Goal: Task Accomplishment & Management: Manage account settings

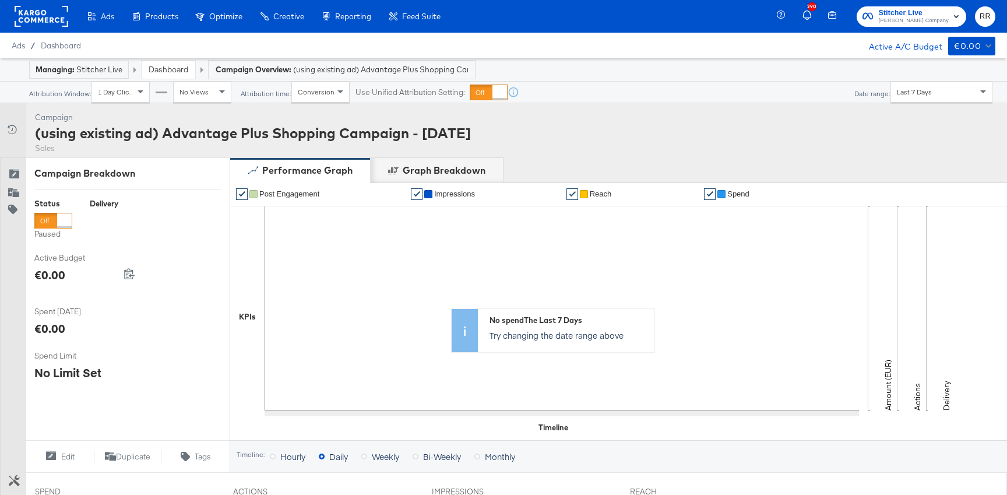
scroll to position [386, 0]
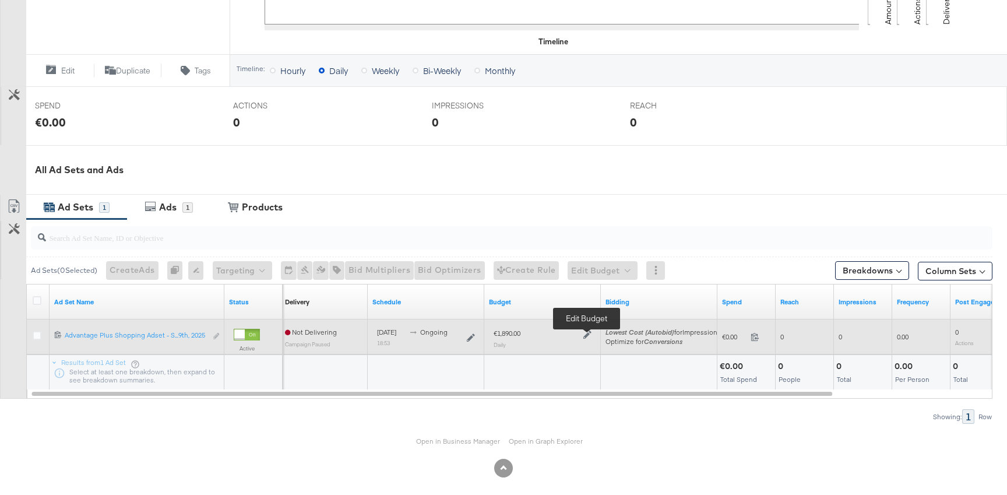
click at [587, 336] on icon at bounding box center [588, 335] width 8 height 8
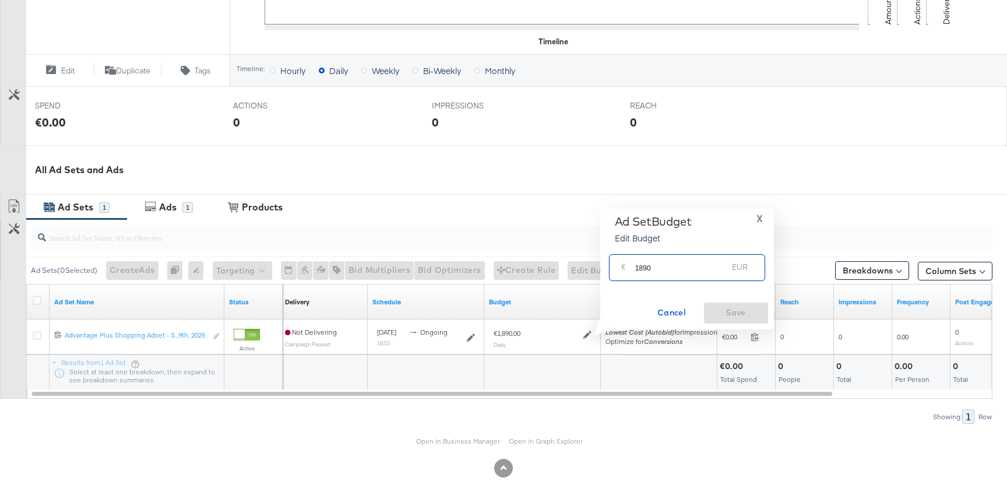
drag, startPoint x: 642, startPoint y: 269, endPoint x: 806, endPoint y: 280, distance: 164.8
click at [798, 282] on div "Managing: Stitcher Live Dashboard Campaign Overview: (using existing ad) Advant…" at bounding box center [503, 88] width 1007 height 832
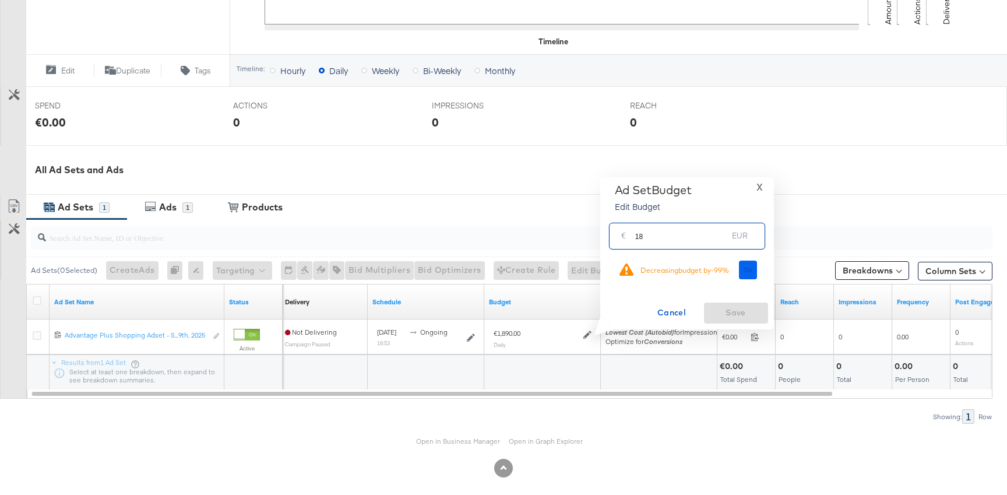
type input "18"
click at [745, 270] on span "Ok" at bounding box center [748, 270] width 9 height 8
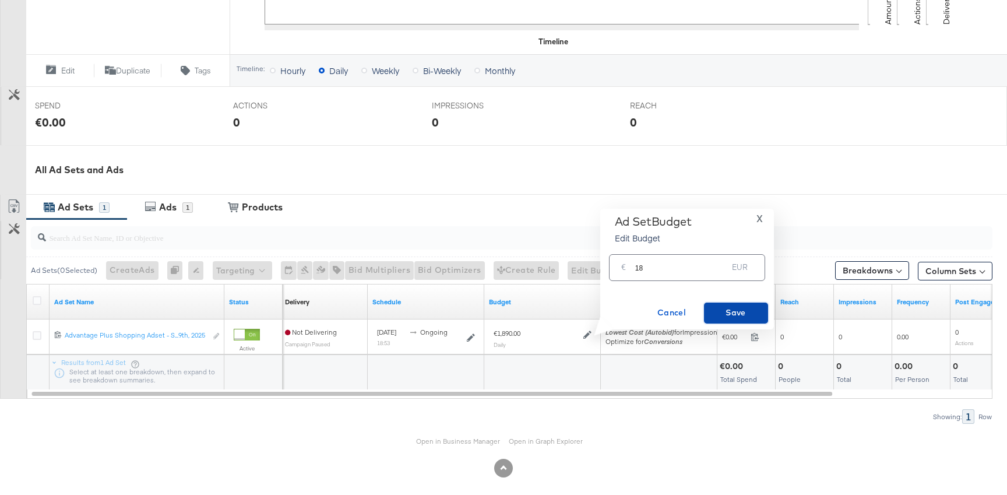
click at [738, 303] on button "Save" at bounding box center [736, 313] width 64 height 21
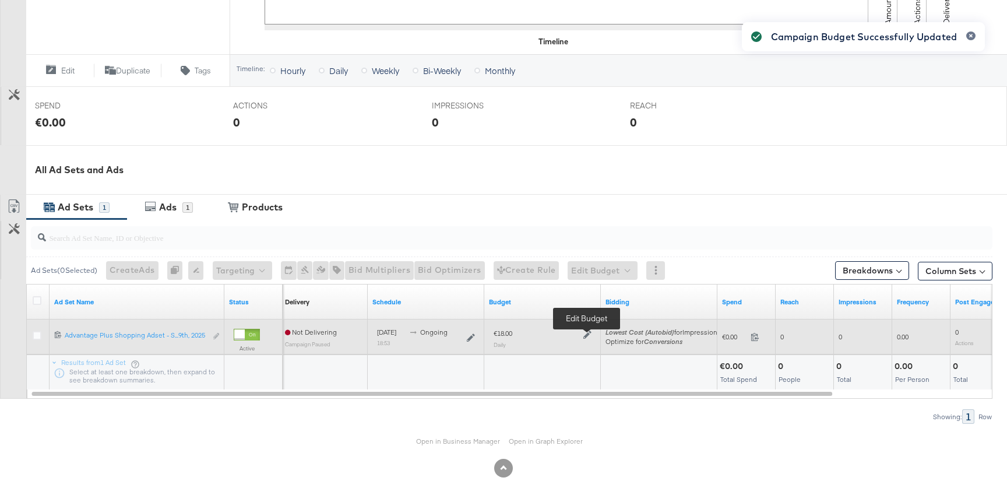
click at [585, 338] on icon at bounding box center [588, 335] width 8 height 8
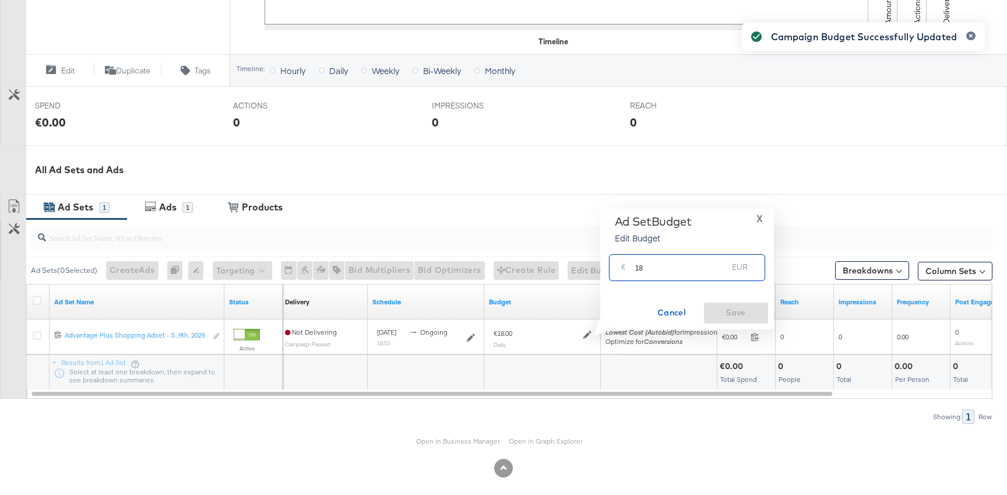
click at [655, 265] on input "18" at bounding box center [681, 262] width 93 height 25
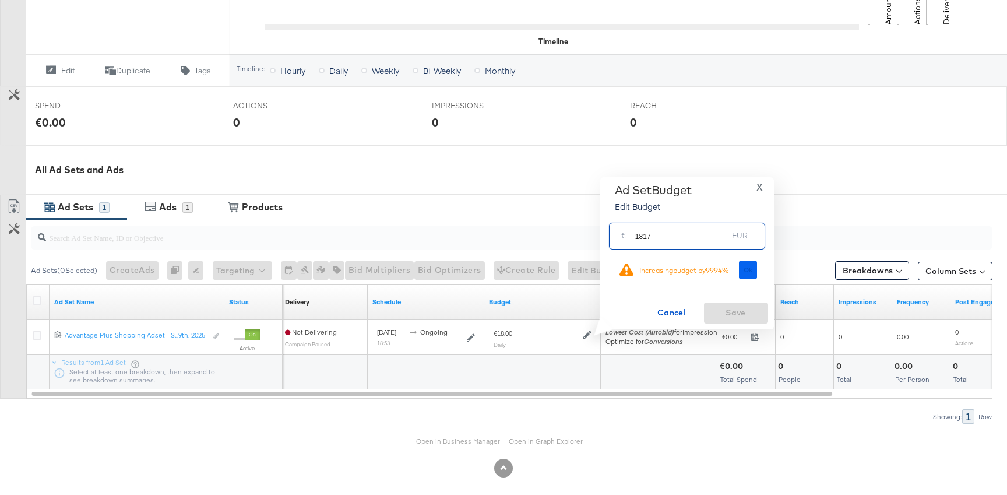
type input "1817"
click at [751, 273] on span "Ok" at bounding box center [748, 270] width 9 height 8
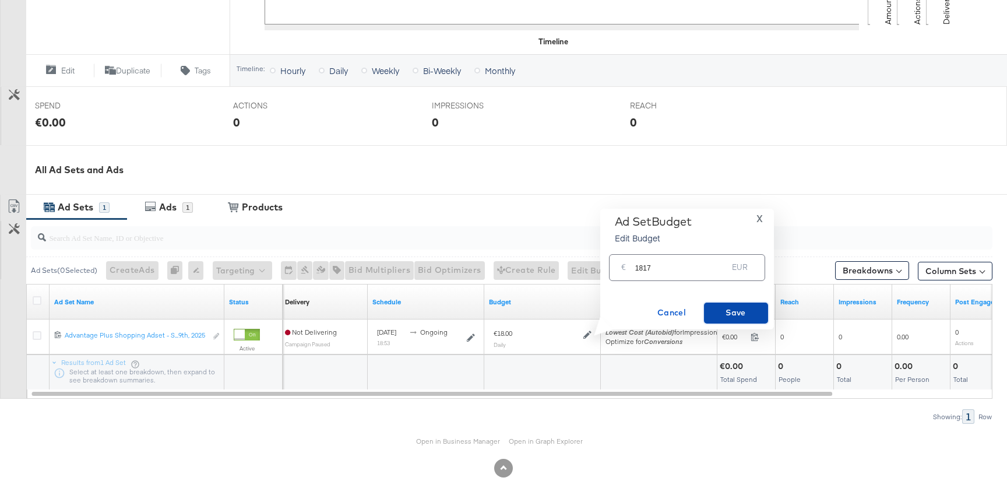
click at [739, 305] on span "Save" at bounding box center [736, 312] width 55 height 15
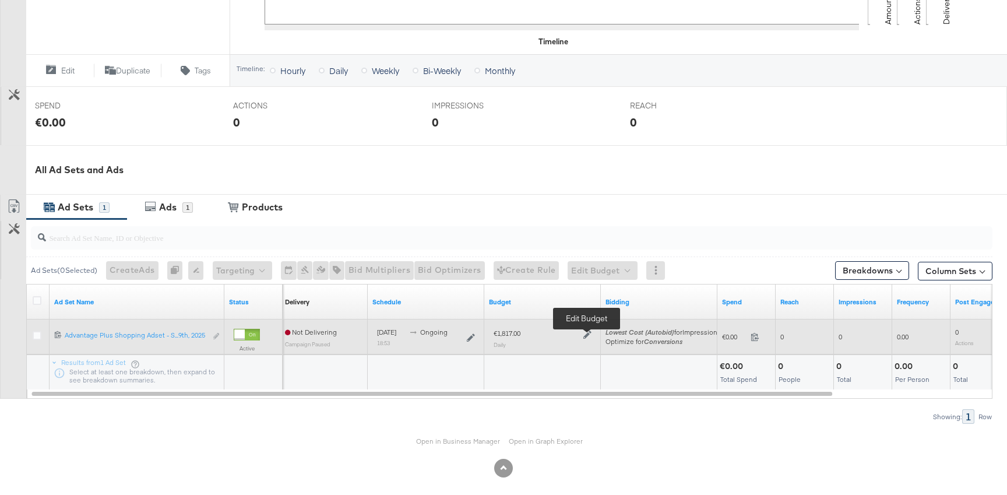
click at [589, 335] on icon at bounding box center [588, 335] width 8 height 8
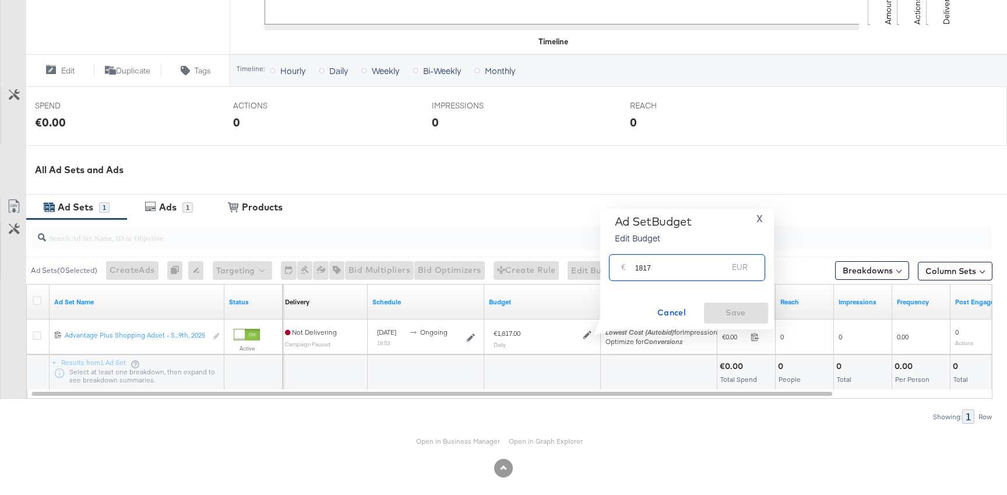
drag, startPoint x: 638, startPoint y: 270, endPoint x: 712, endPoint y: 270, distance: 73.5
click at [710, 270] on input "1817" at bounding box center [681, 262] width 93 height 25
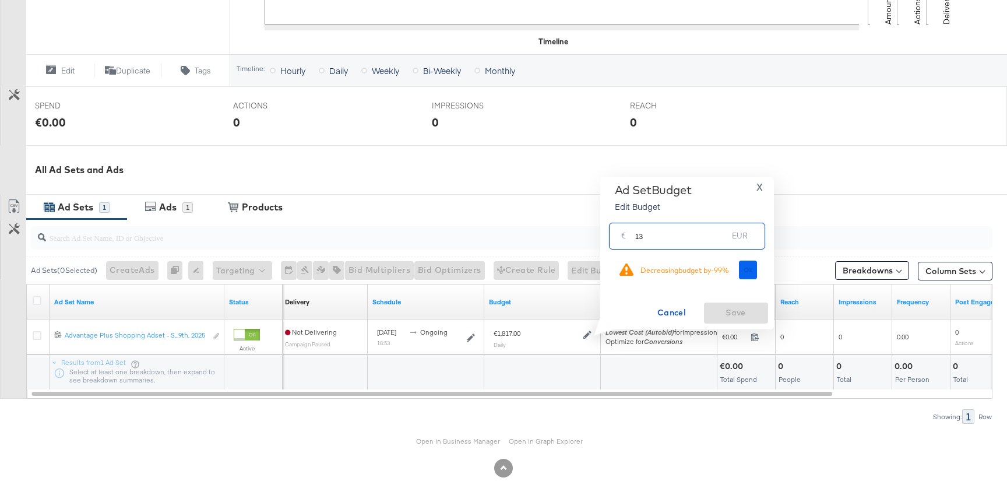
type input "13"
click at [753, 266] on span "Ok" at bounding box center [748, 270] width 9 height 8
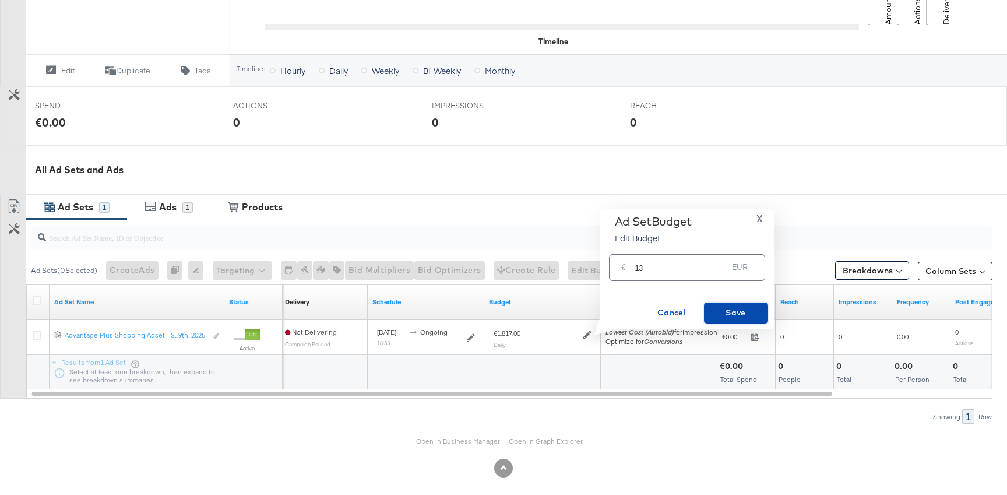
click at [731, 308] on span "Save" at bounding box center [736, 312] width 55 height 15
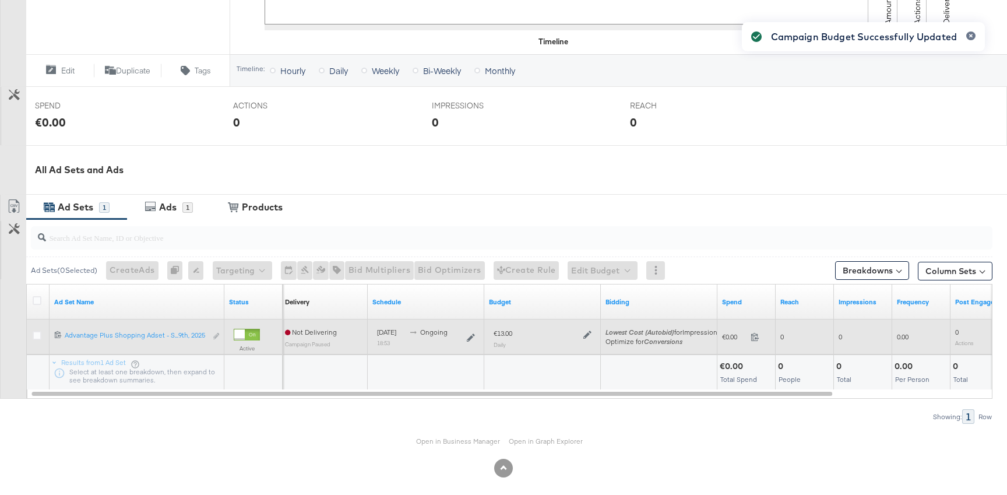
click at [587, 329] on div at bounding box center [586, 334] width 11 height 10
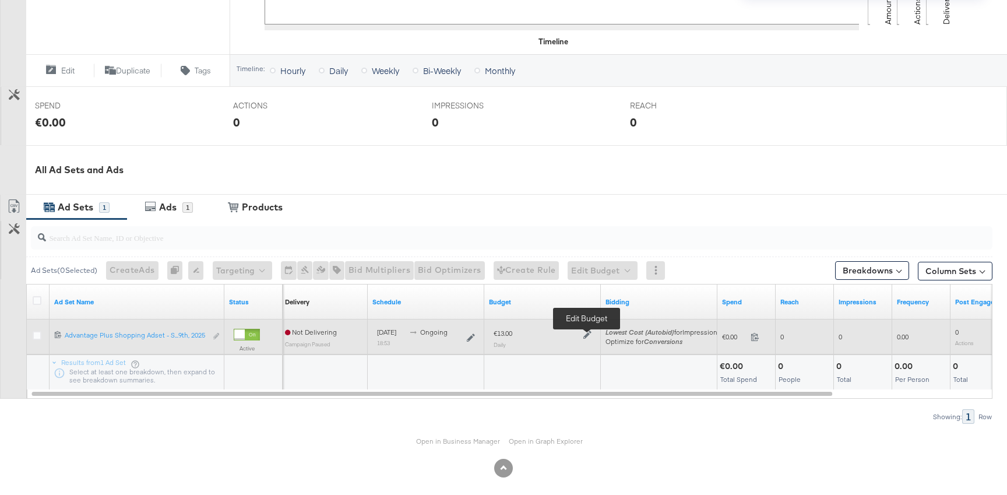
click at [586, 336] on icon at bounding box center [588, 335] width 8 height 8
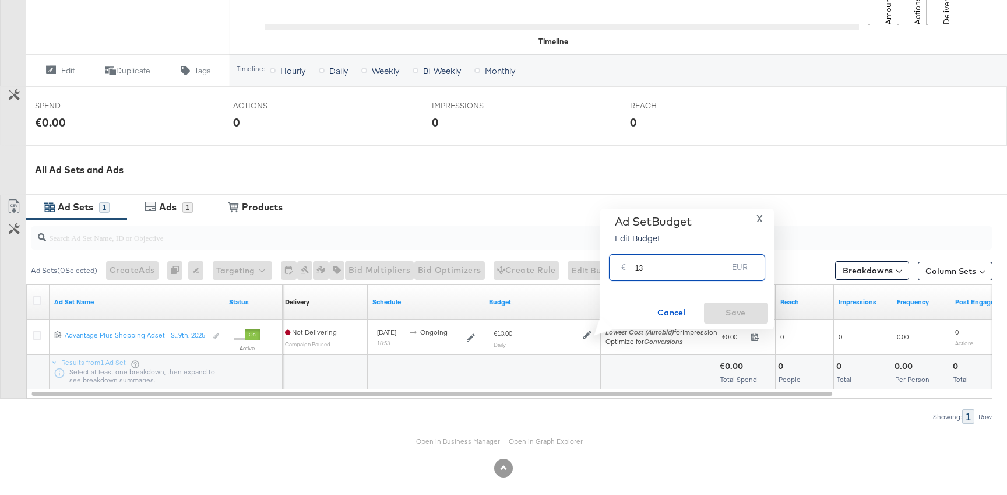
drag, startPoint x: 640, startPoint y: 266, endPoint x: 665, endPoint y: 266, distance: 25.1
click at [665, 266] on input "13" at bounding box center [681, 262] width 93 height 25
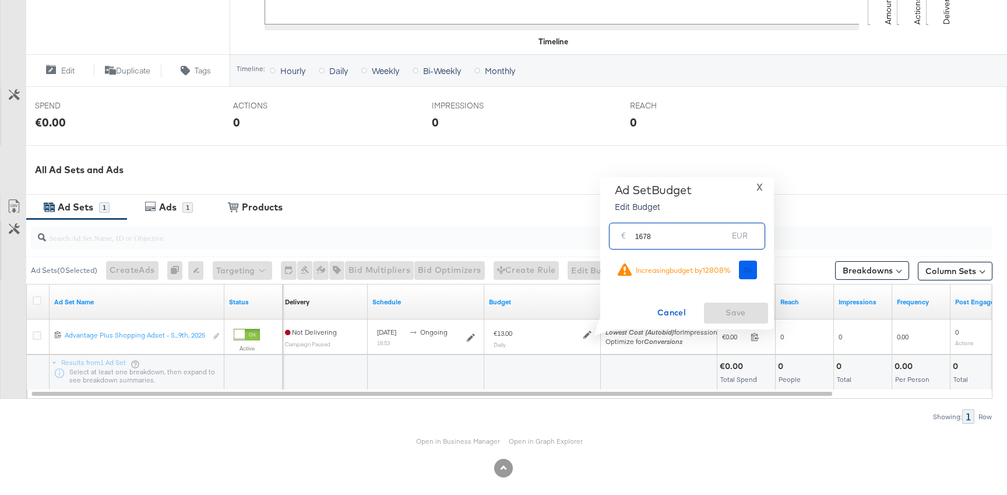
type input "1678"
click at [748, 272] on span "Ok" at bounding box center [748, 270] width 9 height 8
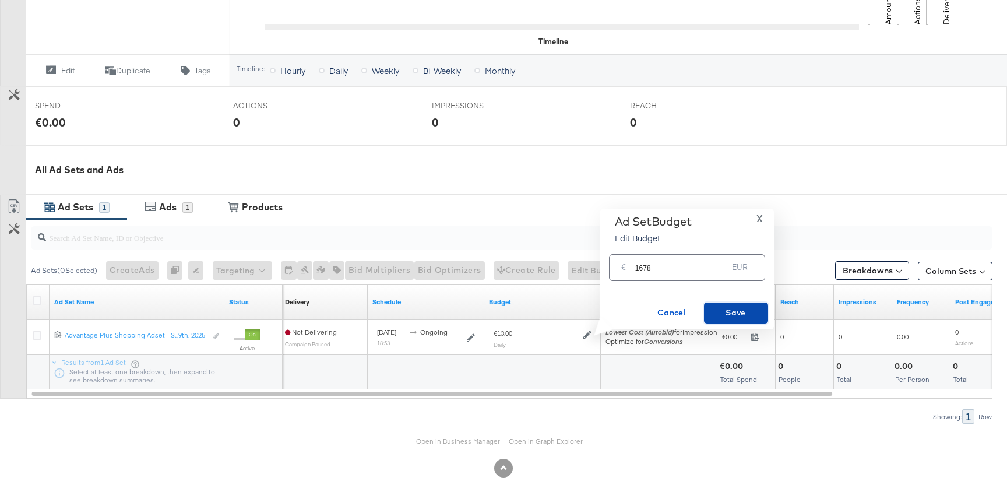
click at [729, 310] on span "Save" at bounding box center [736, 312] width 55 height 15
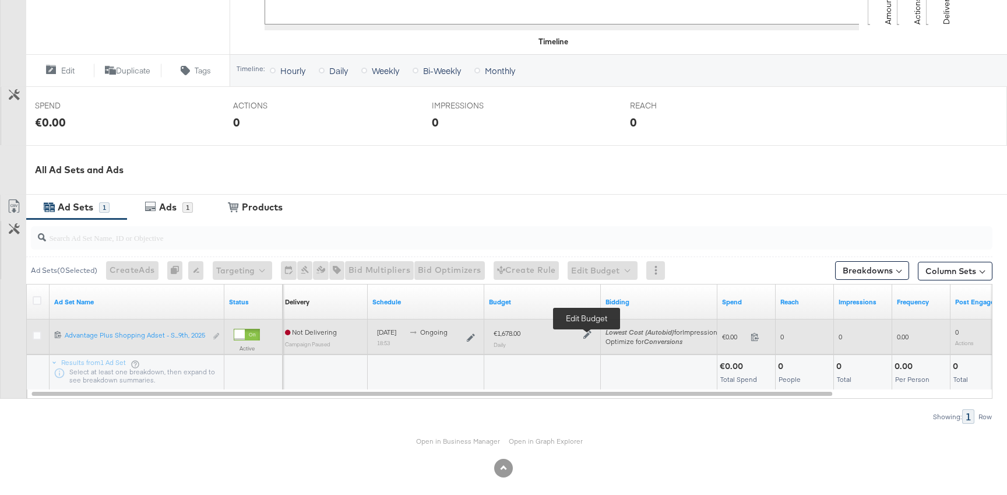
click at [585, 331] on icon at bounding box center [588, 335] width 8 height 8
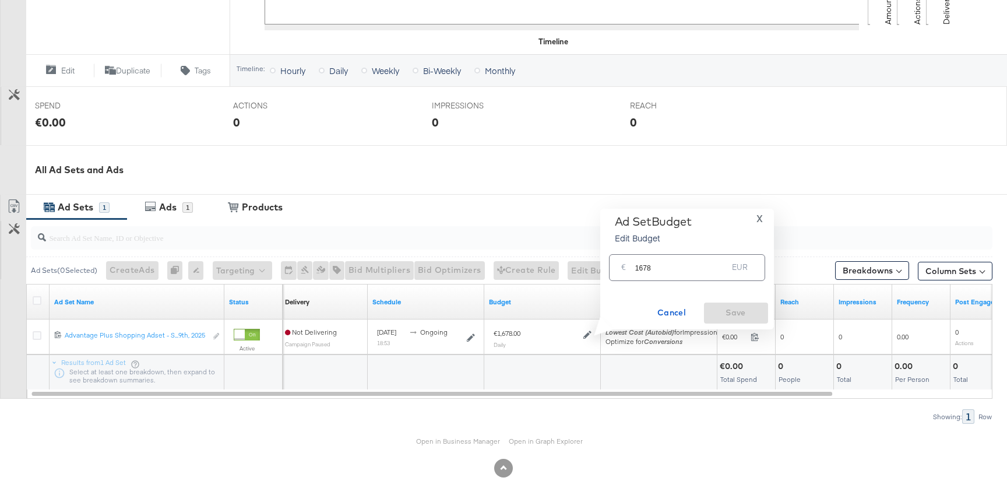
click at [663, 261] on input "1678" at bounding box center [681, 262] width 93 height 25
click at [661, 265] on input "1678" at bounding box center [681, 262] width 93 height 25
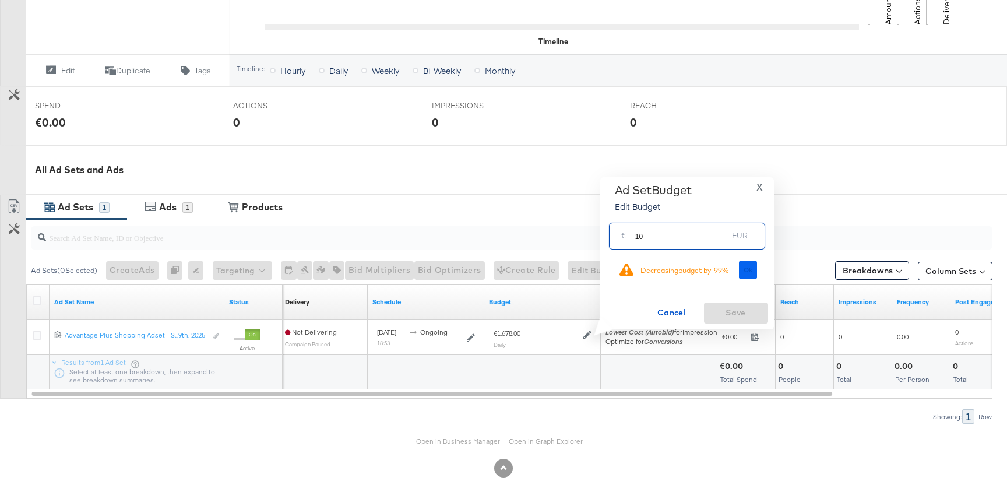
type input "10"
click at [747, 269] on span "Ok" at bounding box center [748, 270] width 9 height 8
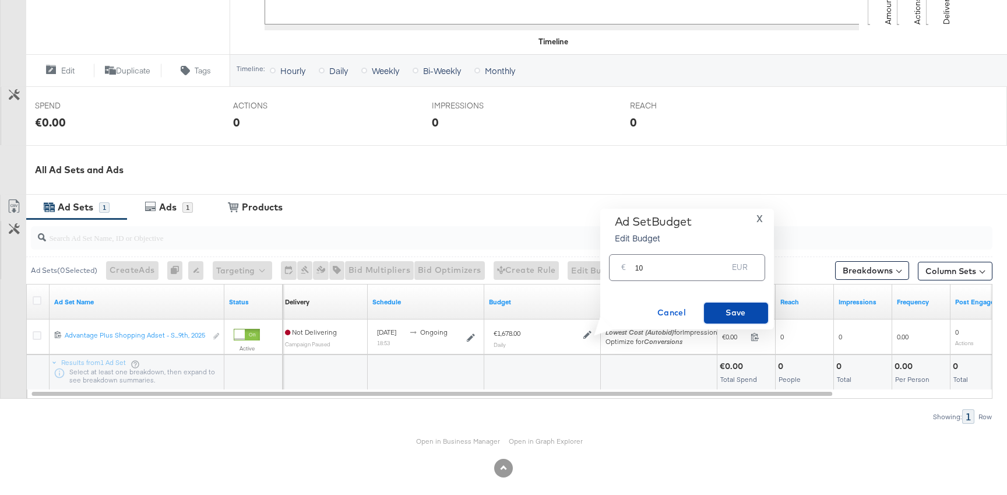
click at [724, 314] on span "Save" at bounding box center [736, 312] width 55 height 15
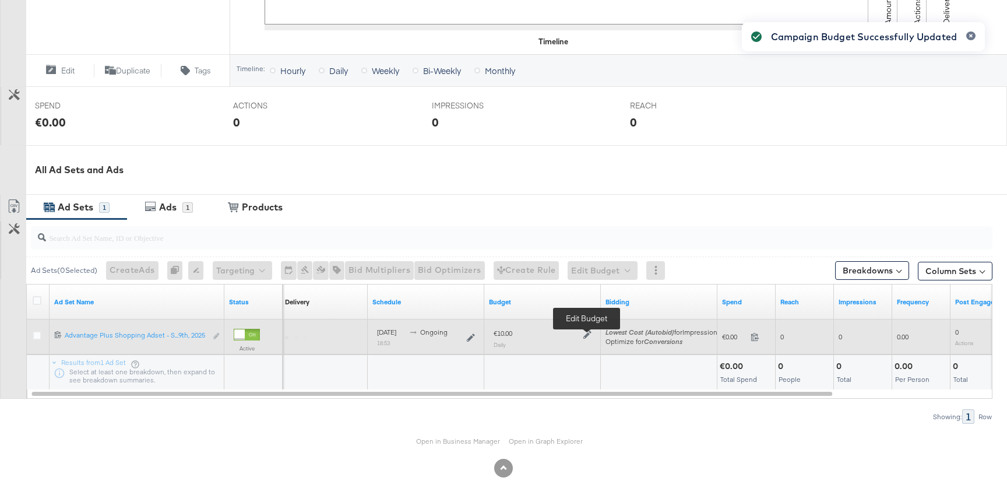
click at [591, 335] on icon at bounding box center [588, 335] width 8 height 8
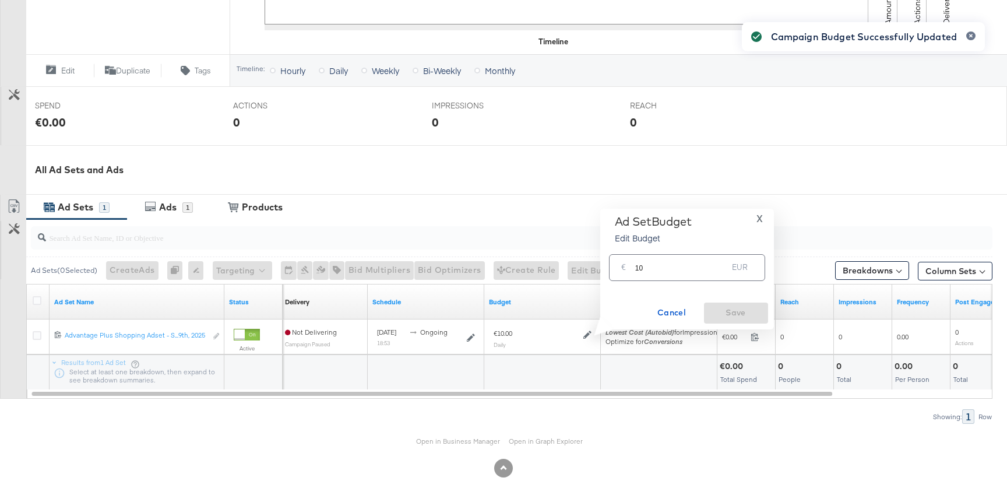
click at [653, 275] on input "10" at bounding box center [681, 262] width 93 height 25
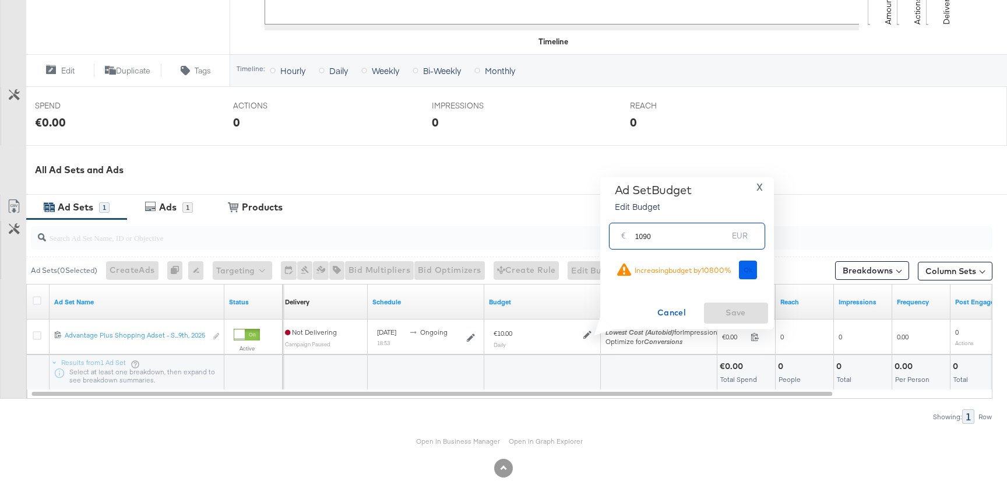
type input "1090"
click at [752, 270] on span "Ok" at bounding box center [748, 270] width 9 height 8
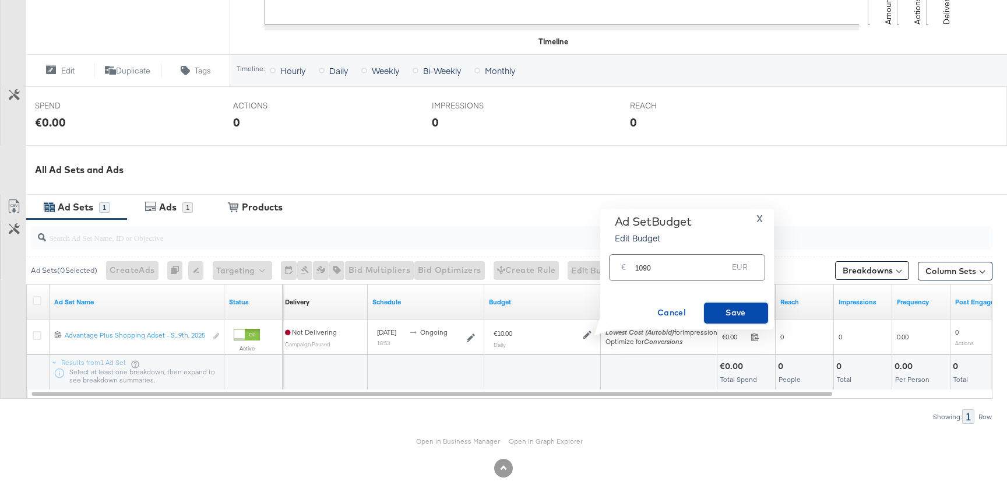
click at [740, 315] on span "Save" at bounding box center [736, 312] width 55 height 15
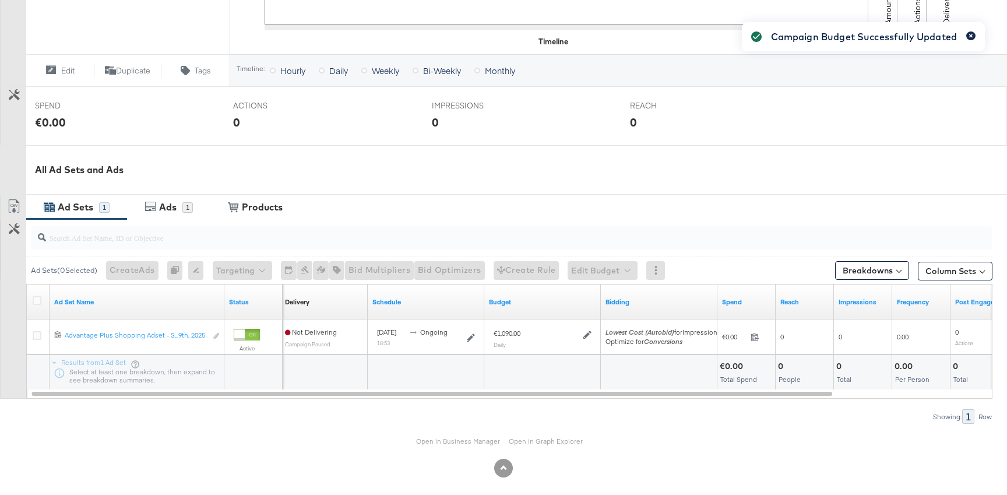
click at [970, 33] on icon "button" at bounding box center [971, 36] width 5 height 6
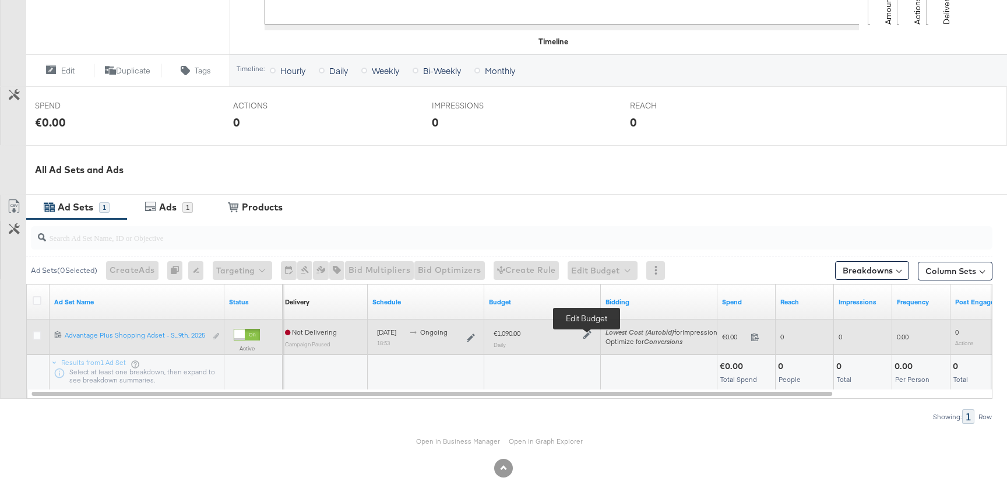
click at [586, 331] on icon at bounding box center [588, 335] width 8 height 8
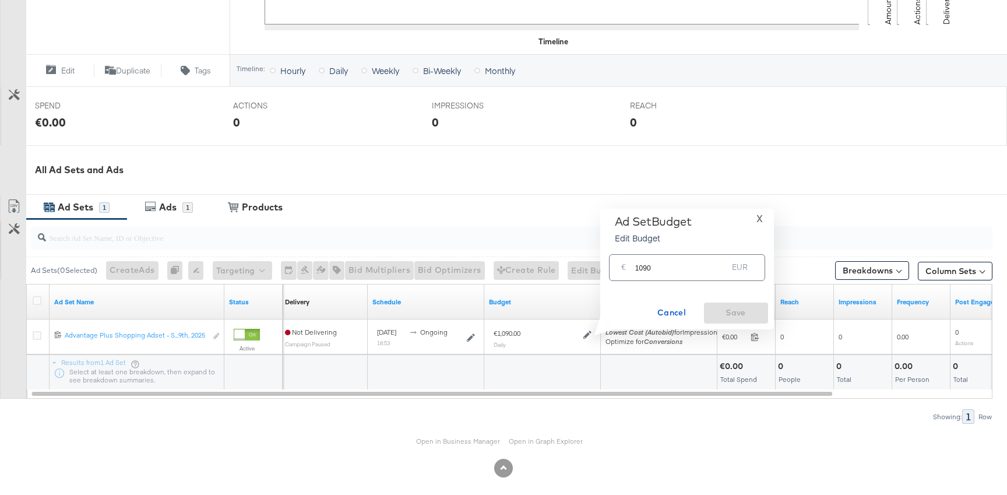
click at [673, 269] on input "1090" at bounding box center [681, 262] width 93 height 25
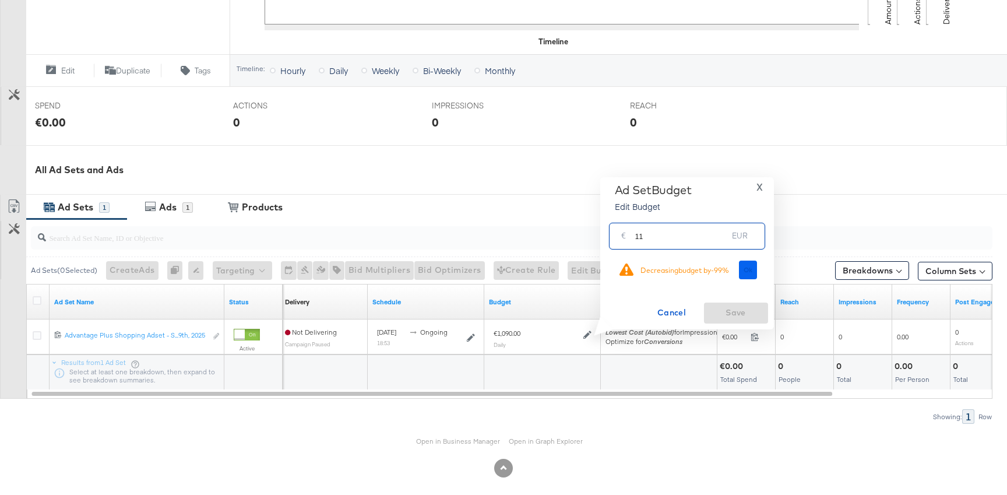
type input "11"
click at [753, 270] on button "Ok" at bounding box center [748, 270] width 19 height 19
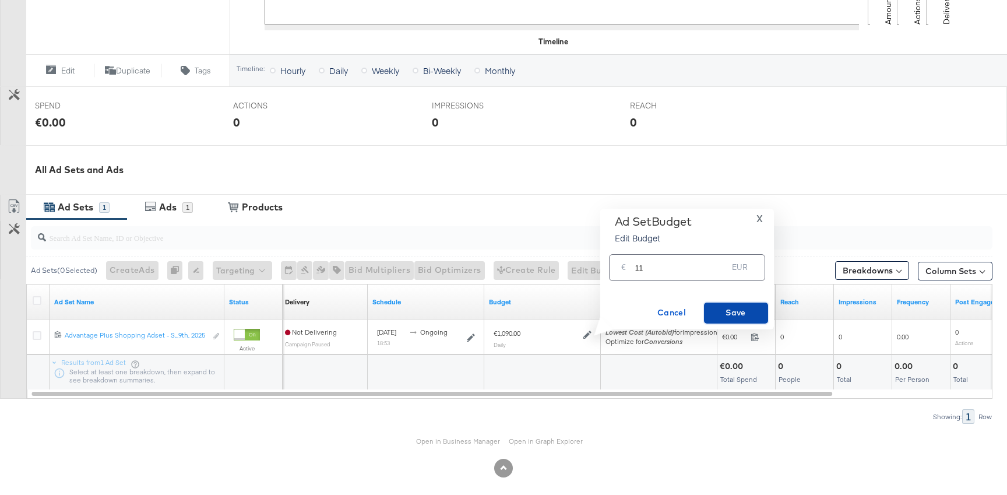
click at [742, 318] on span "Save" at bounding box center [736, 312] width 55 height 15
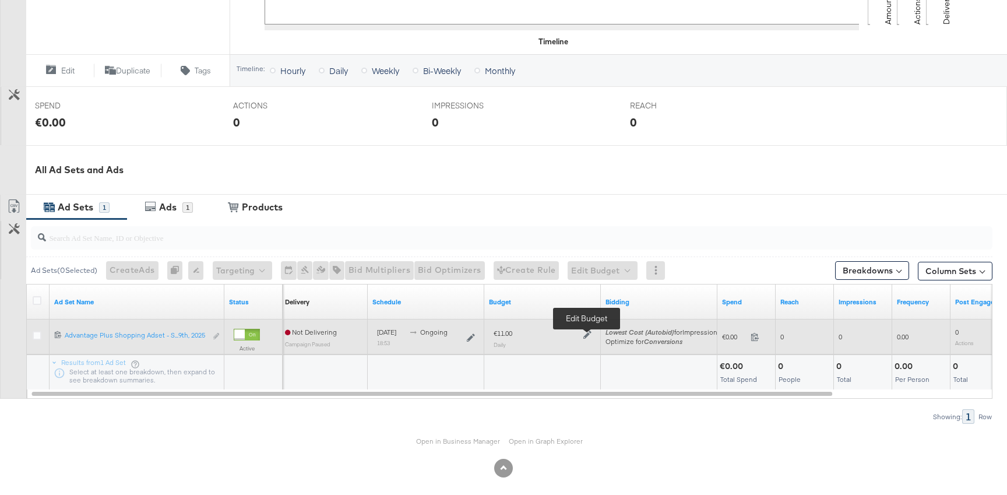
click at [587, 331] on icon at bounding box center [588, 335] width 8 height 8
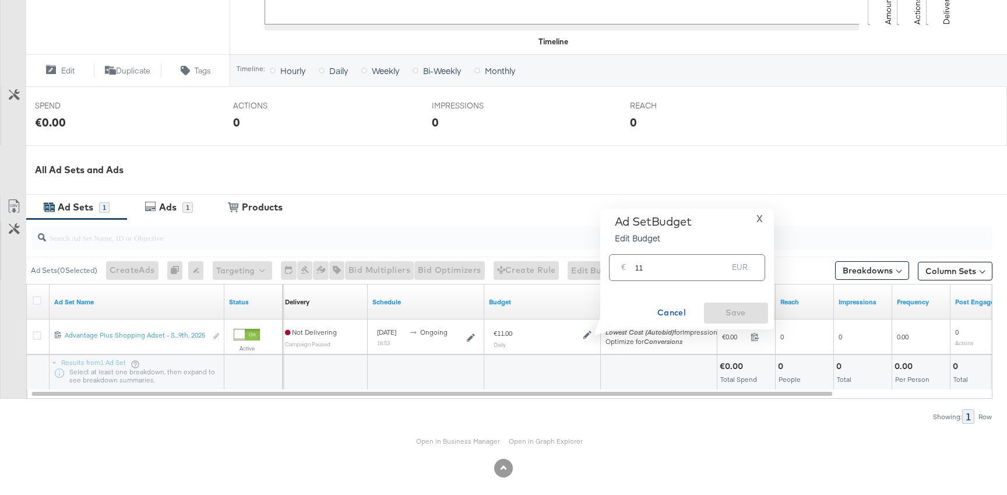
click at [662, 271] on input "11" at bounding box center [681, 262] width 93 height 25
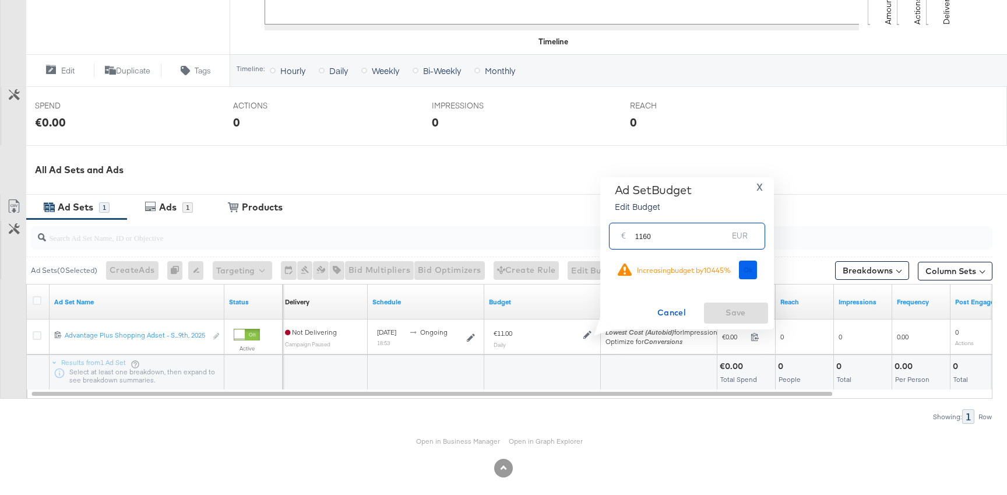
type input "1160"
click at [754, 264] on button "Ok" at bounding box center [748, 270] width 19 height 19
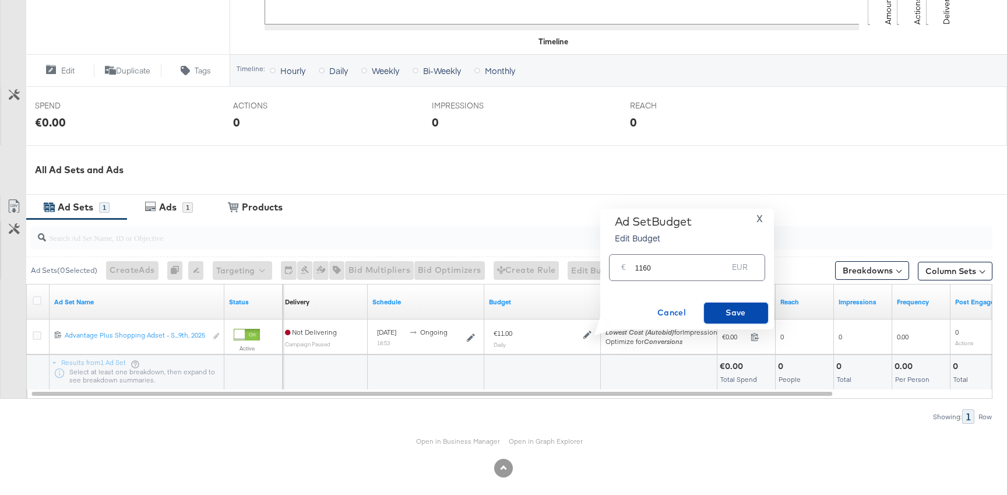
click at [745, 313] on span "Save" at bounding box center [736, 312] width 55 height 15
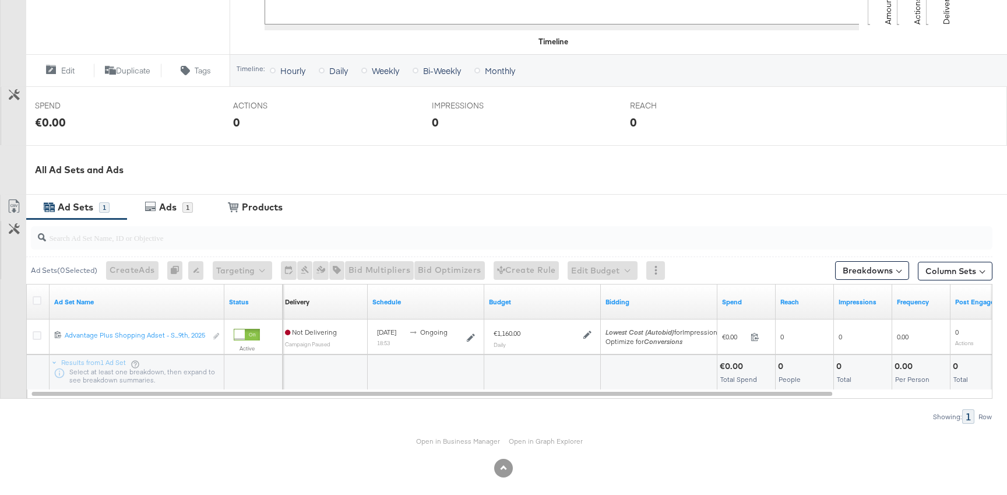
click at [758, 183] on div "All Ad Sets and Ads" at bounding box center [503, 170] width 1007 height 50
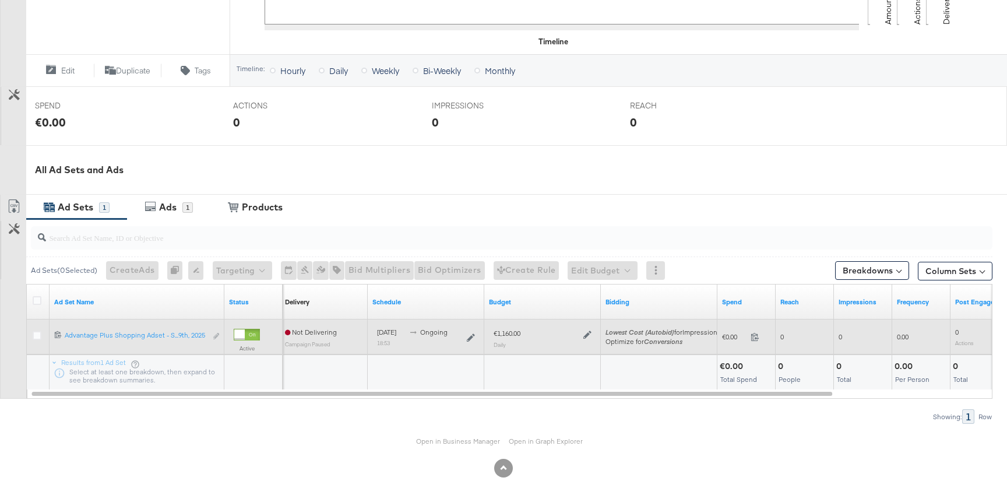
click at [584, 328] on div "€1,160.00 Daily" at bounding box center [542, 338] width 107 height 29
click at [585, 332] on icon at bounding box center [588, 335] width 8 height 8
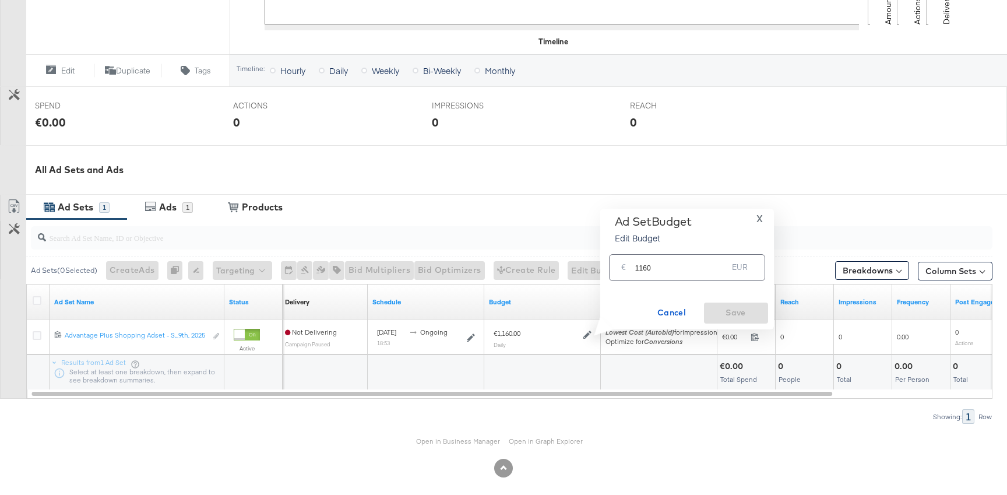
click at [658, 264] on input "1160" at bounding box center [681, 262] width 93 height 25
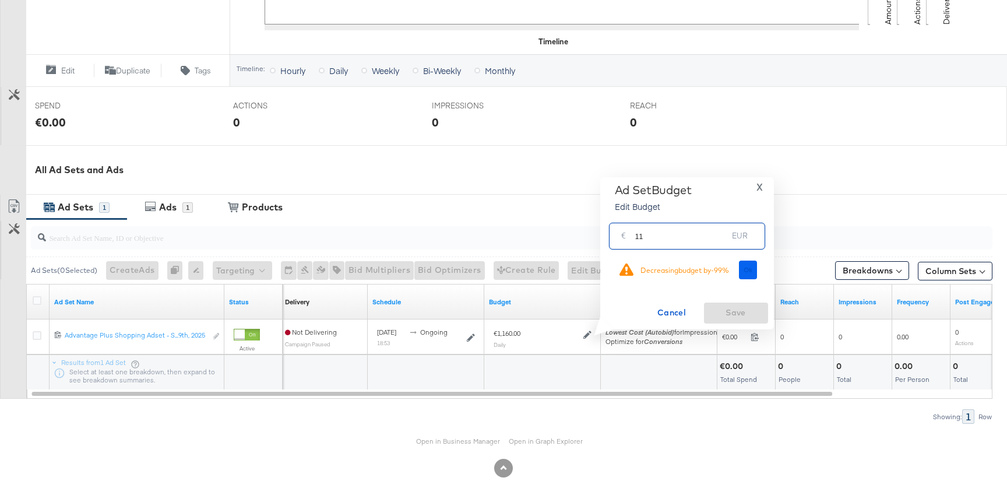
type input "11"
click at [745, 272] on span "Ok" at bounding box center [748, 270] width 9 height 8
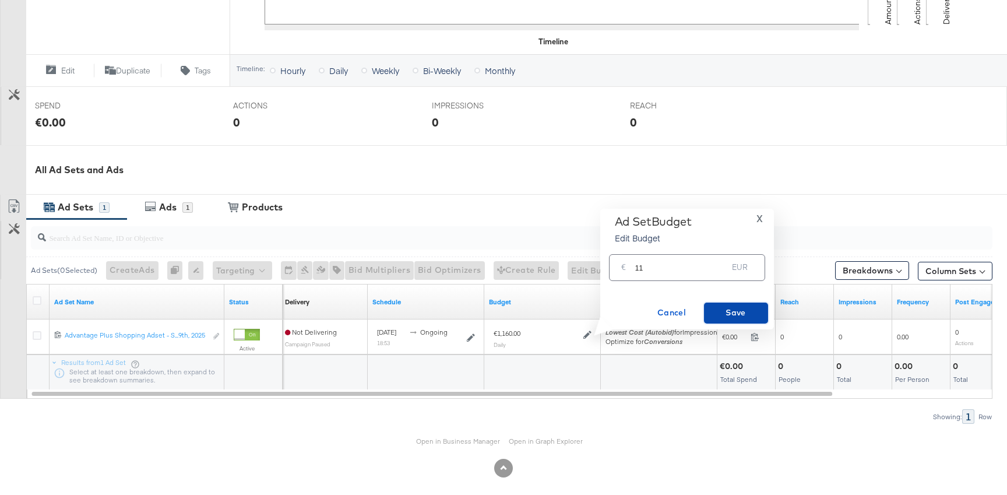
click at [742, 314] on span "Save" at bounding box center [736, 312] width 55 height 15
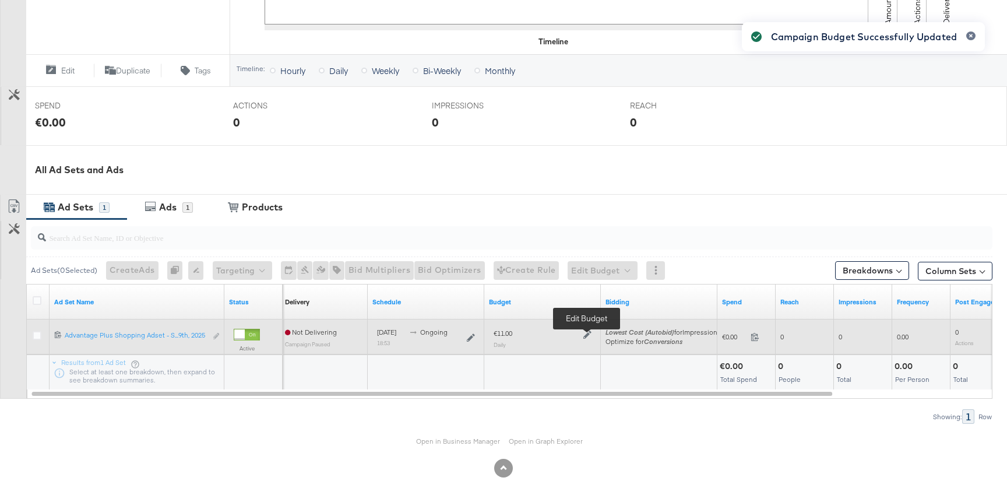
click at [587, 336] on icon at bounding box center [588, 335] width 8 height 8
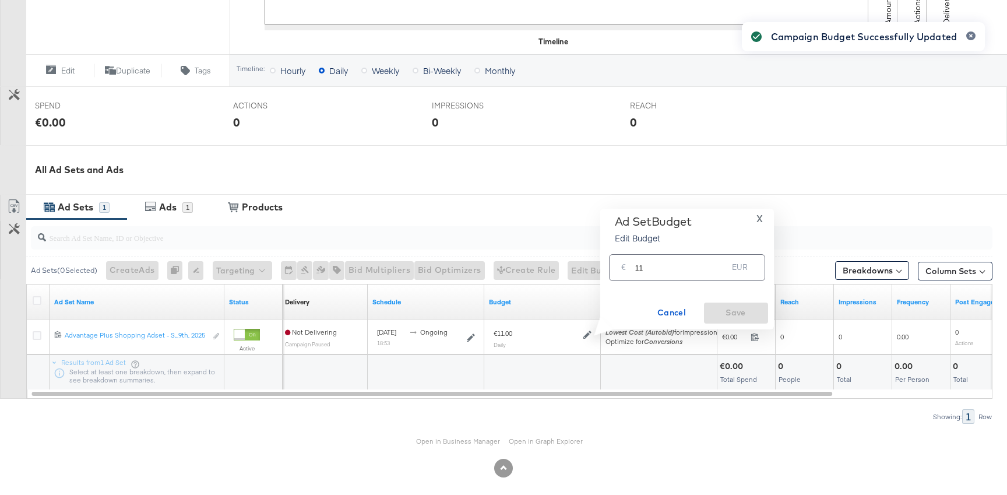
click at [680, 271] on input "11" at bounding box center [681, 262] width 93 height 25
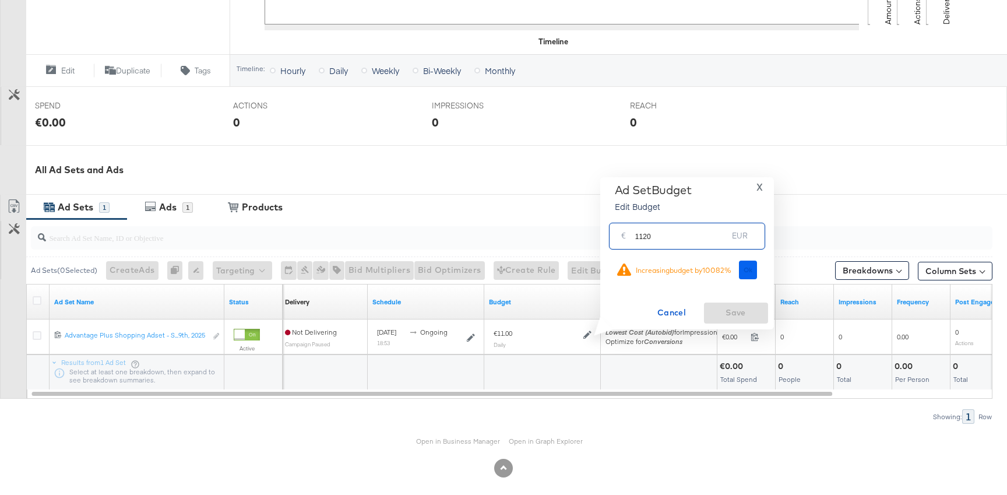
type input "1120"
click at [748, 271] on span "Ok" at bounding box center [748, 270] width 9 height 8
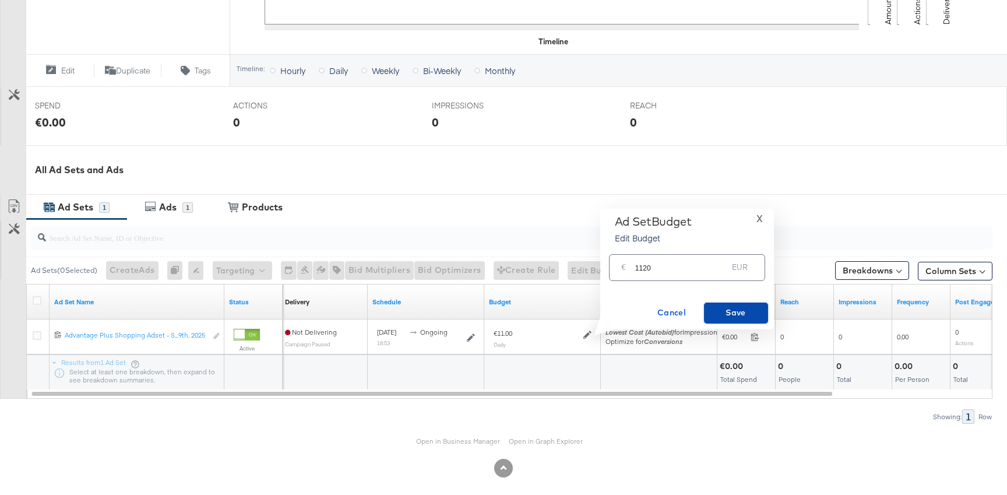
click at [725, 315] on span "Save" at bounding box center [736, 312] width 55 height 15
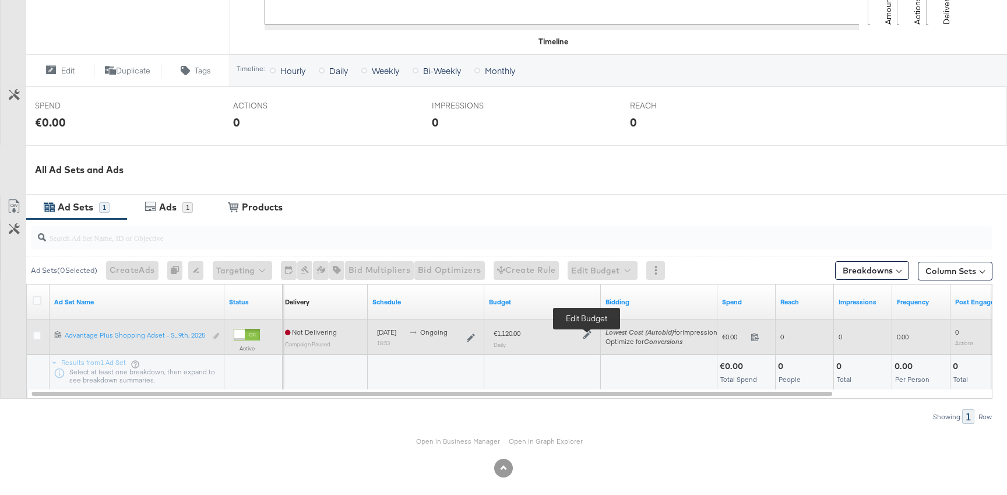
click at [589, 334] on icon at bounding box center [588, 335] width 8 height 8
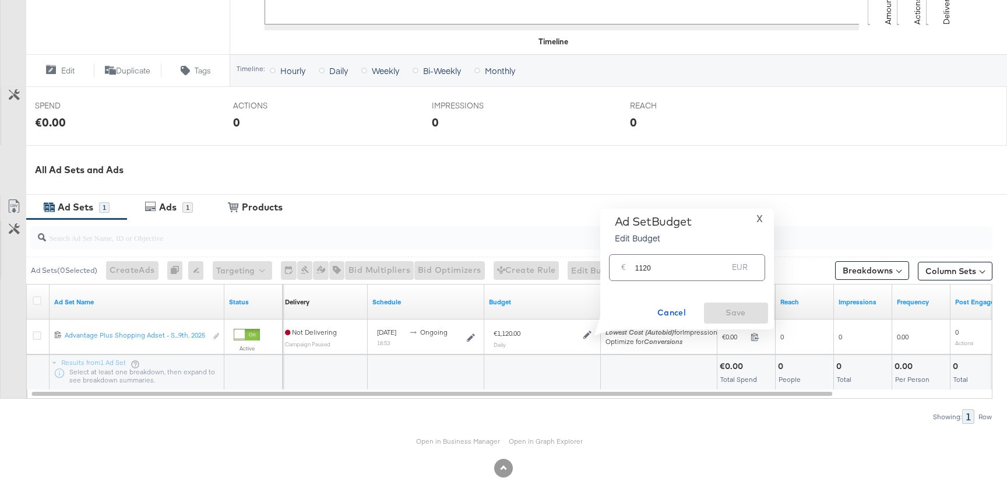
click at [685, 265] on input "1120" at bounding box center [681, 262] width 93 height 25
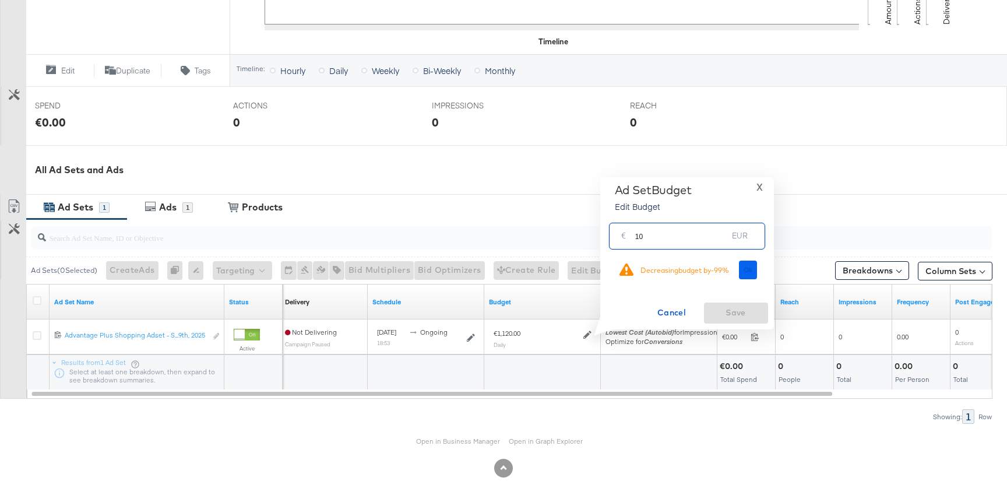
type input "10"
click at [748, 271] on span "Ok" at bounding box center [748, 270] width 9 height 8
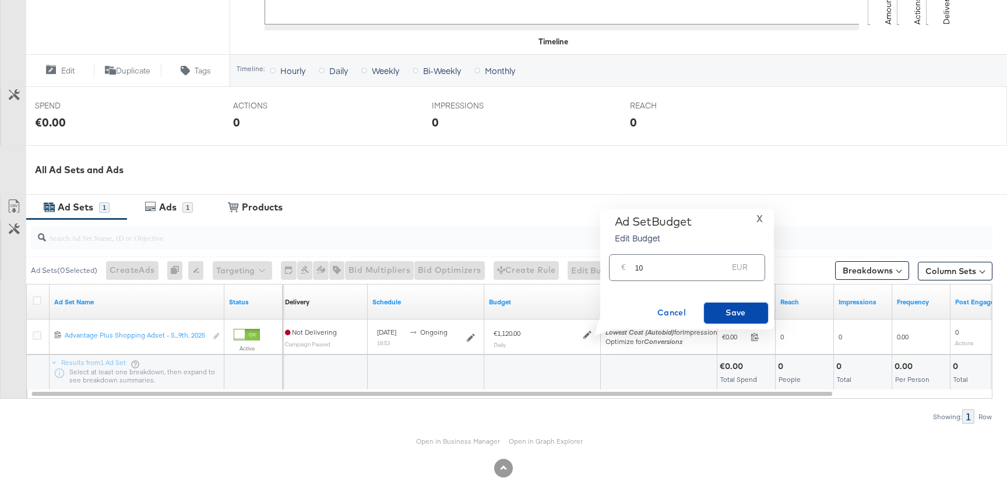
click at [733, 311] on span "Save" at bounding box center [736, 312] width 55 height 15
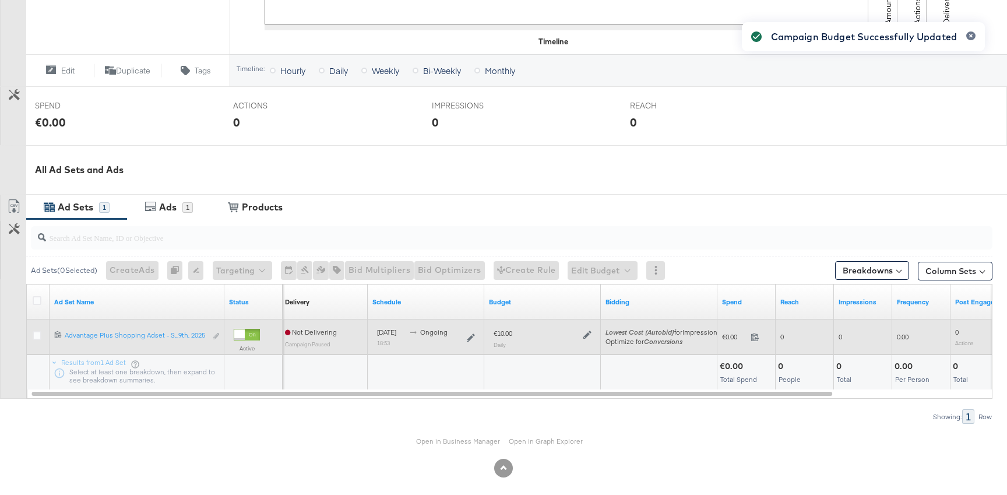
click at [582, 336] on div at bounding box center [586, 334] width 11 height 10
click at [585, 336] on icon at bounding box center [588, 335] width 8 height 8
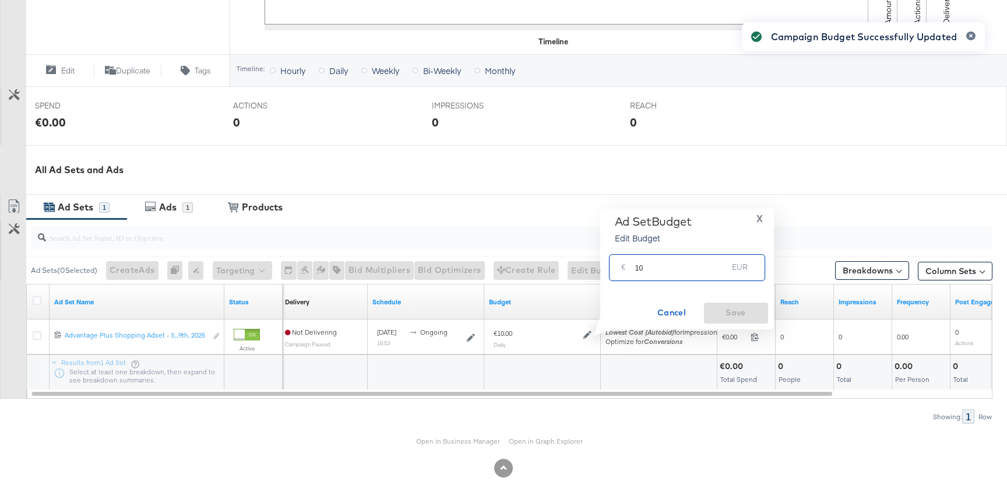
click at [664, 268] on input "10" at bounding box center [681, 262] width 93 height 25
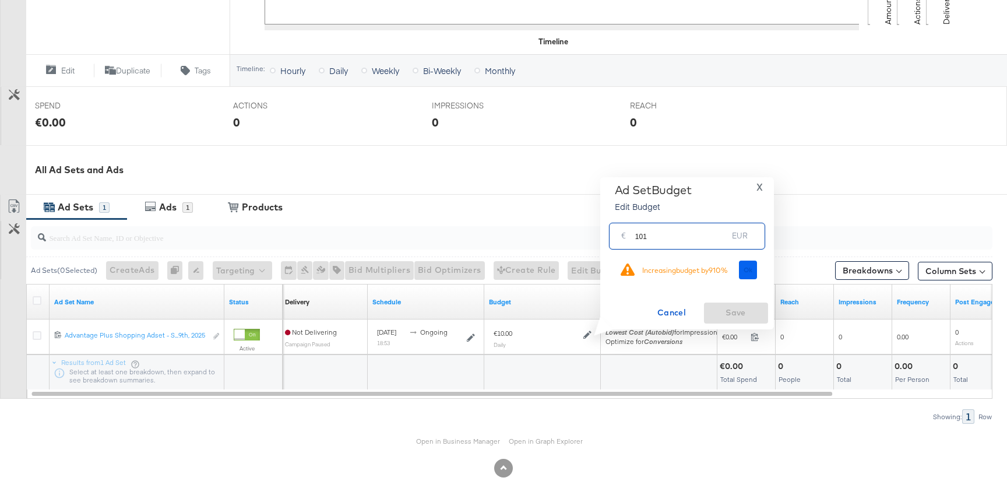
type input "101"
click at [746, 266] on span "Ok" at bounding box center [748, 270] width 9 height 8
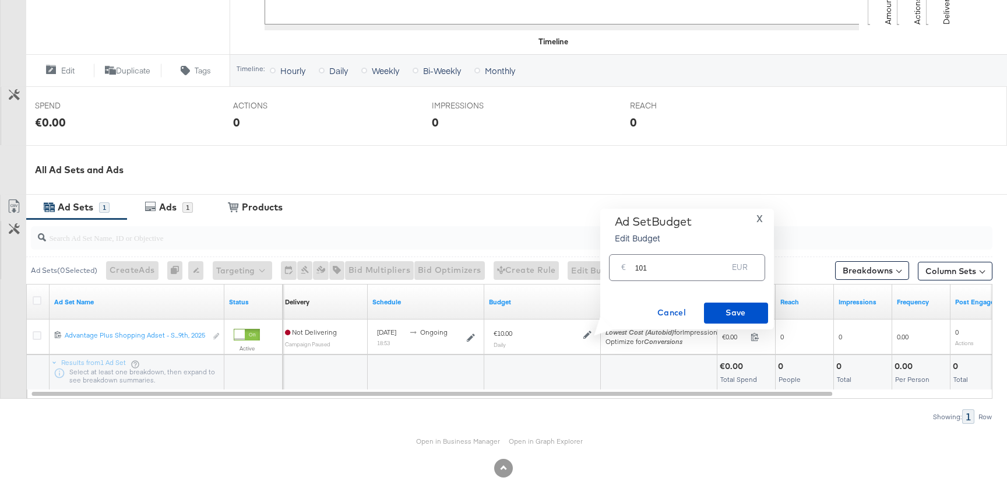
click at [738, 324] on div "Ad Set Budget Edit Budget X € 101 EUR Cancel Save" at bounding box center [687, 269] width 174 height 121
click at [743, 312] on span "Save" at bounding box center [736, 312] width 55 height 15
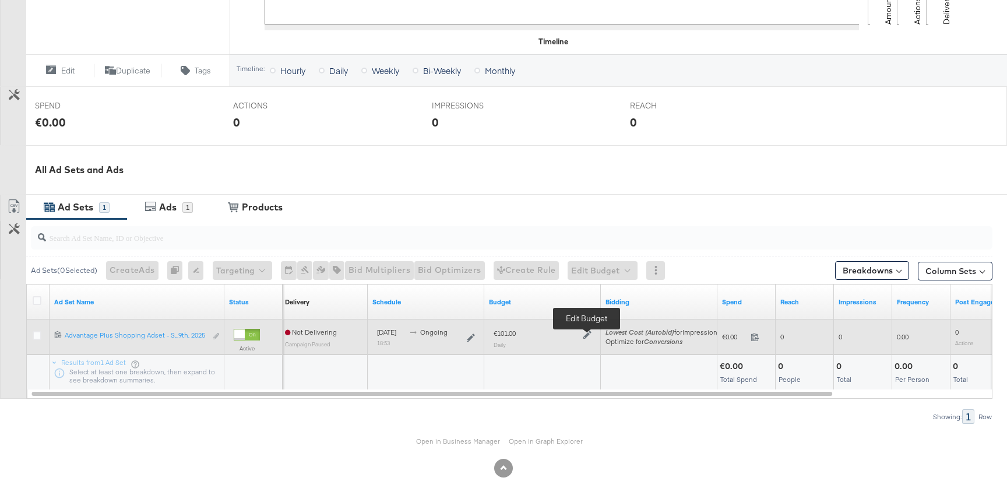
click at [585, 337] on icon at bounding box center [588, 335] width 8 height 8
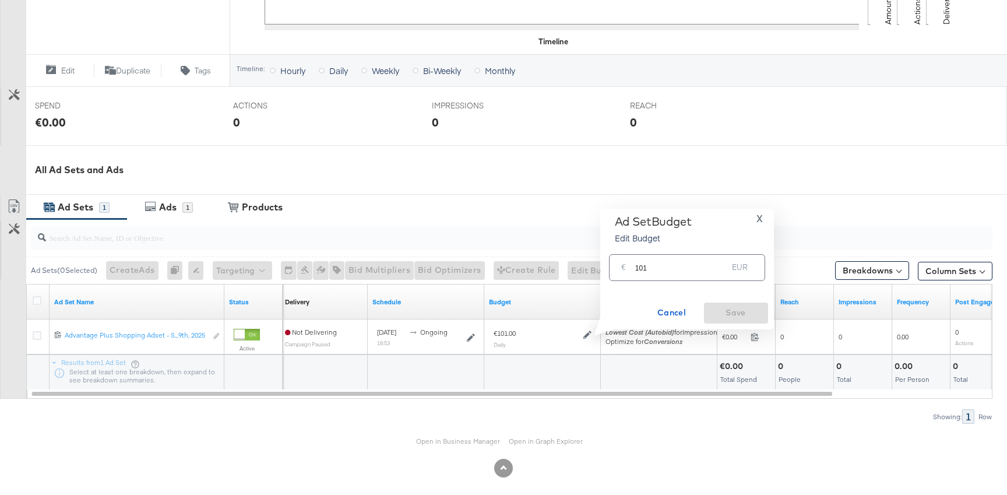
click at [654, 267] on input "101" at bounding box center [681, 262] width 93 height 25
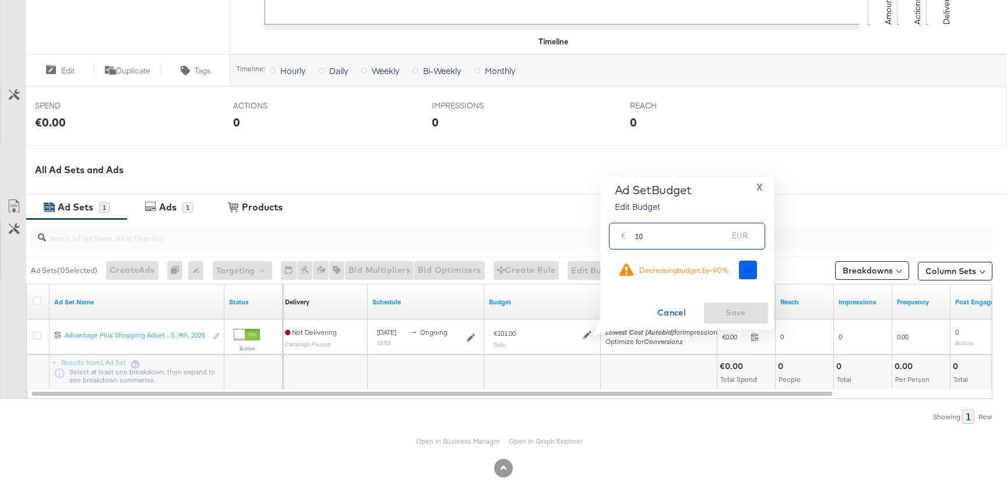
type input "10"
click at [741, 273] on button "Ok" at bounding box center [748, 270] width 19 height 19
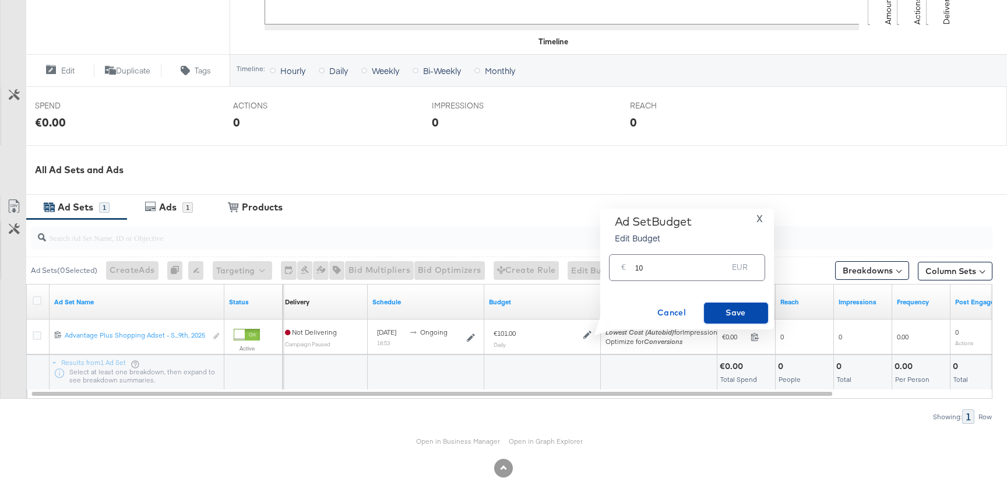
click at [740, 321] on button "Save" at bounding box center [736, 313] width 64 height 21
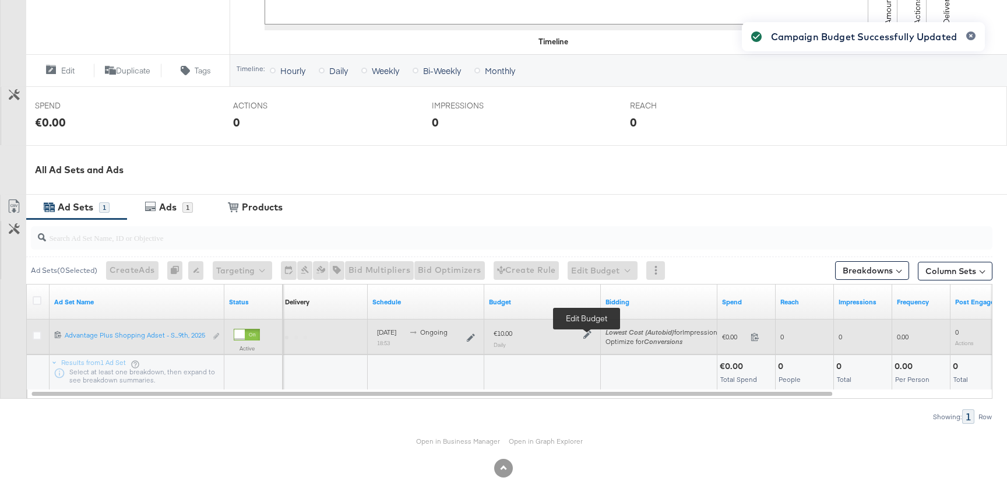
click at [587, 333] on icon at bounding box center [588, 335] width 8 height 8
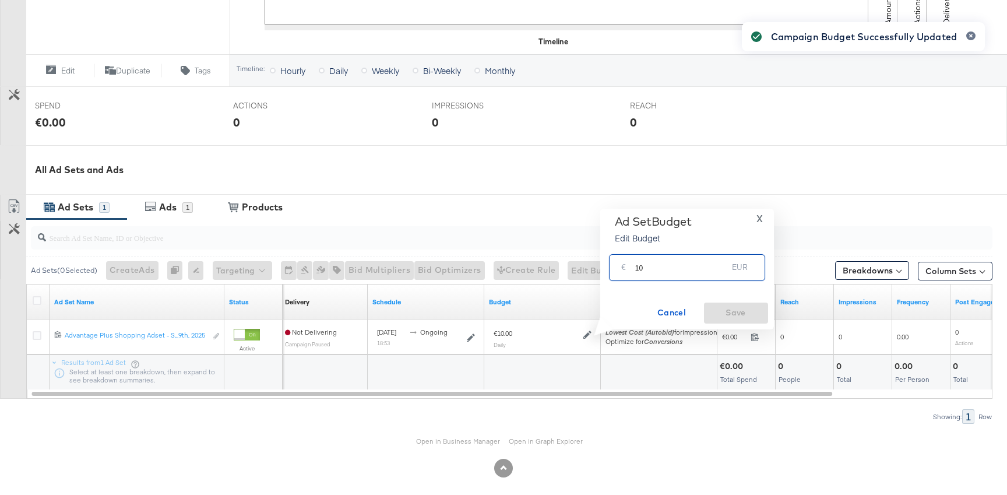
click at [665, 267] on input "10" at bounding box center [681, 262] width 93 height 25
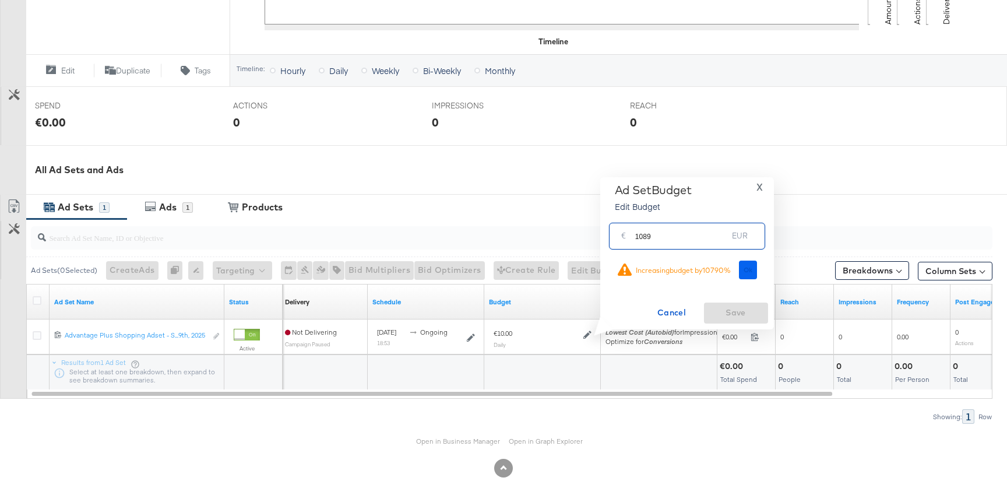
type input "1089"
click at [739, 271] on button "Ok" at bounding box center [748, 270] width 19 height 19
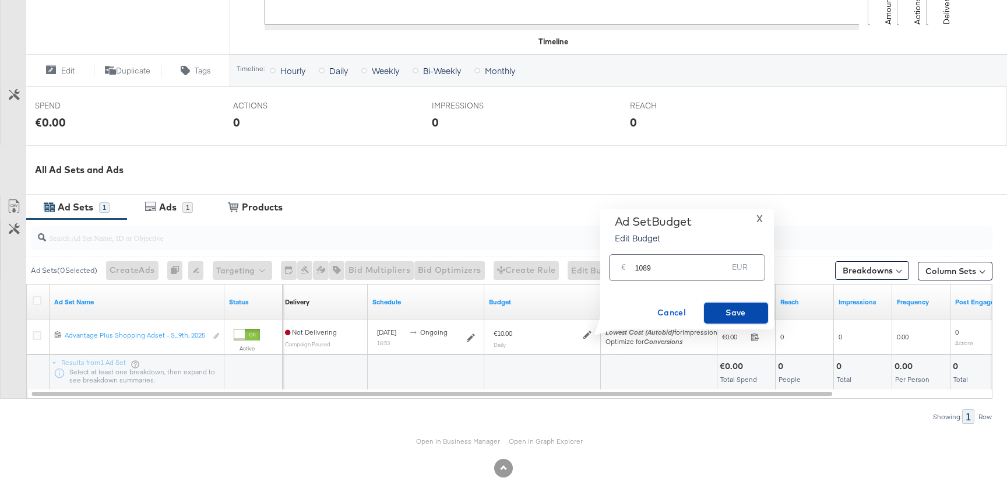
click at [737, 315] on span "Save" at bounding box center [736, 312] width 55 height 15
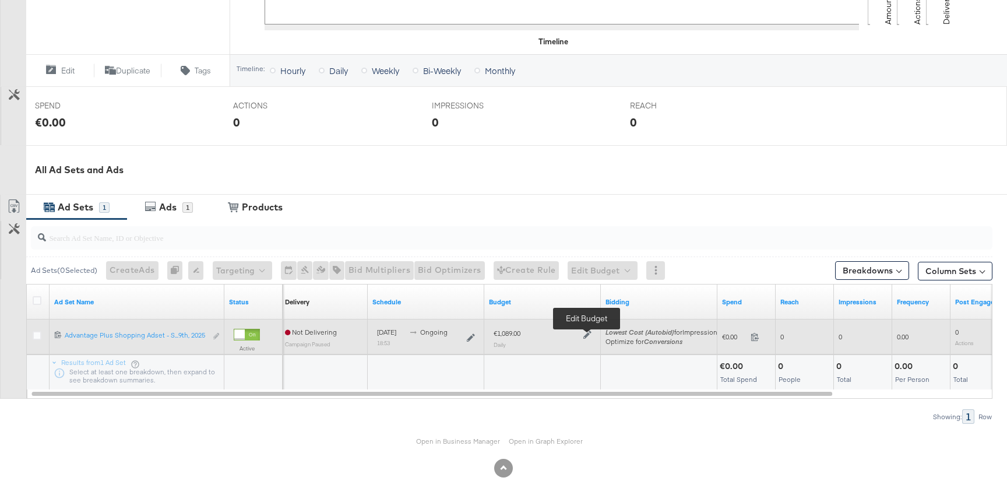
click at [587, 336] on icon at bounding box center [588, 335] width 8 height 8
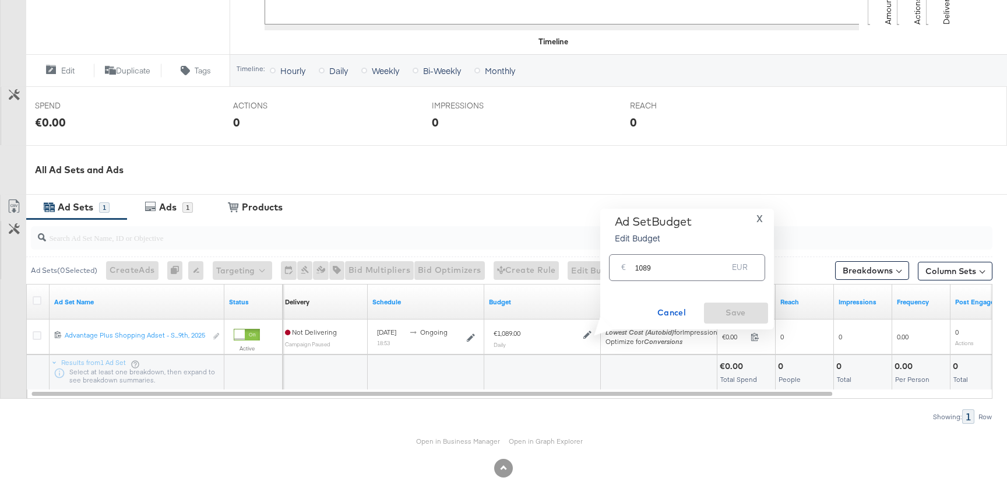
click at [663, 266] on input "1089" at bounding box center [681, 262] width 93 height 25
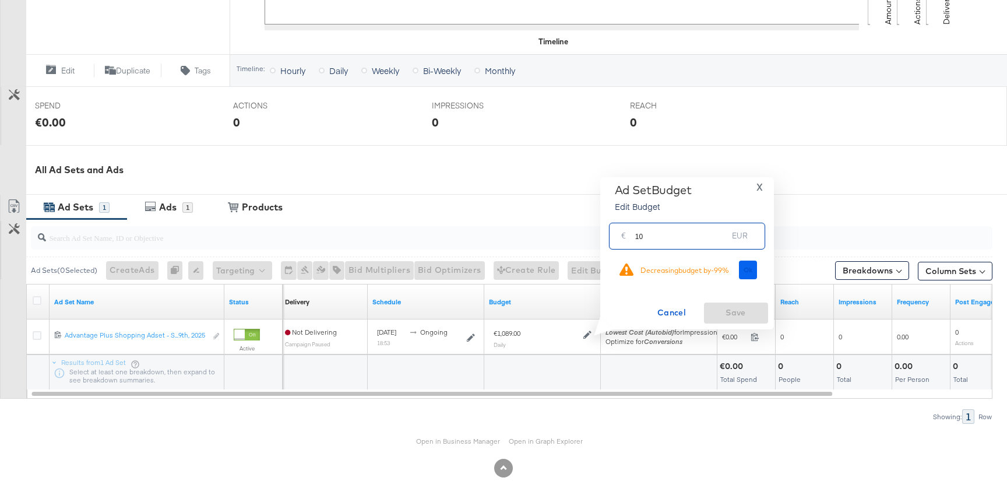
type input "10"
click at [745, 266] on span "Ok" at bounding box center [748, 270] width 9 height 8
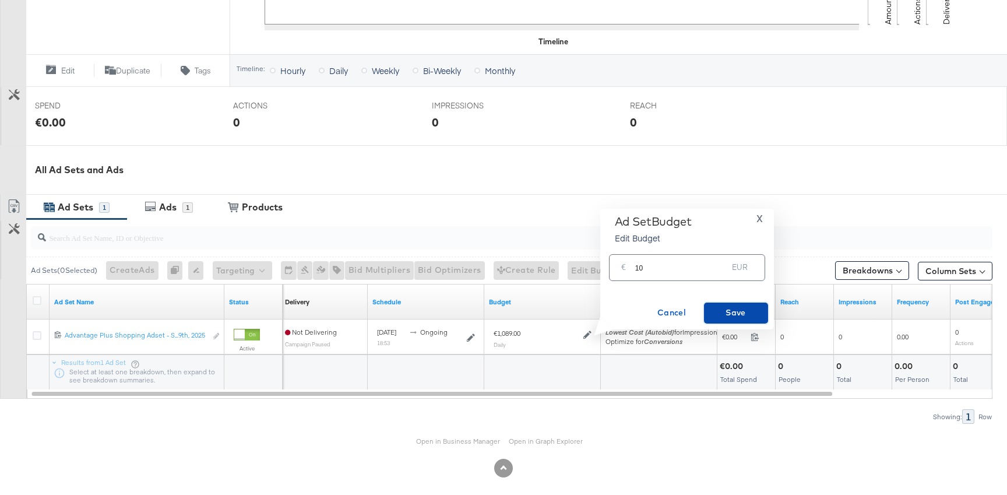
click at [745, 312] on span "Save" at bounding box center [736, 312] width 55 height 15
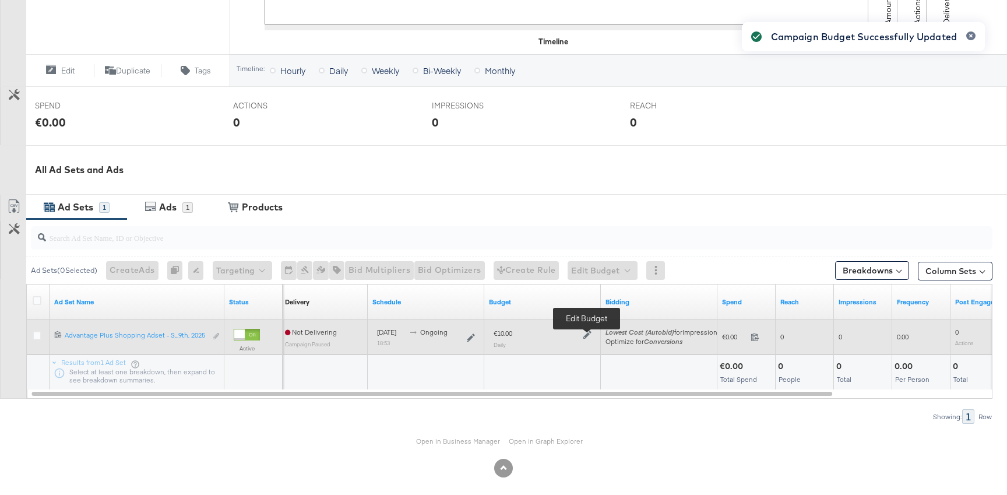
click at [588, 336] on icon at bounding box center [588, 335] width 8 height 8
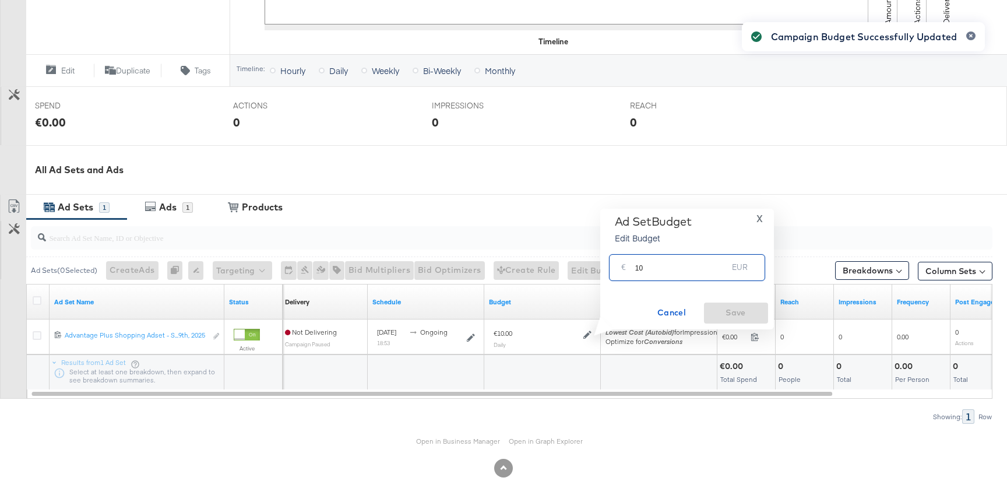
click at [649, 266] on input "10" at bounding box center [681, 262] width 93 height 25
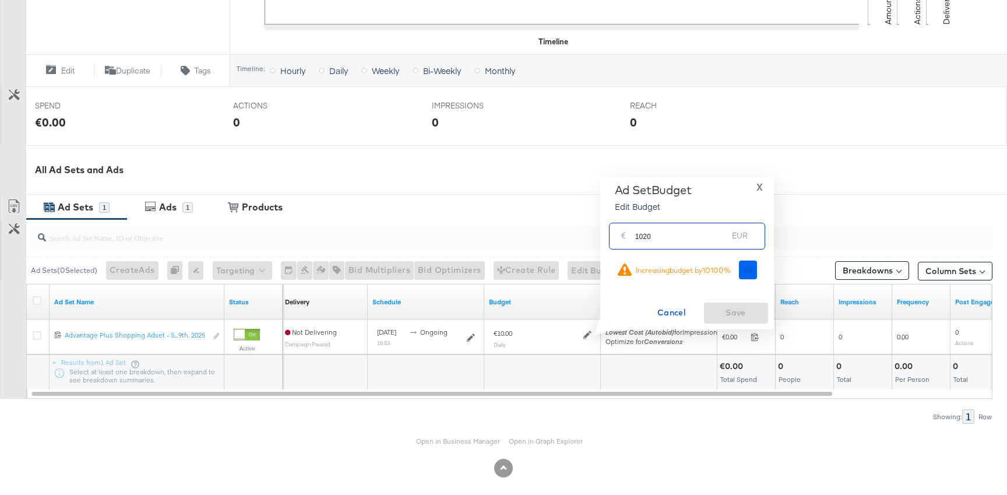
type input "1020"
click at [754, 272] on button "Ok" at bounding box center [748, 270] width 19 height 19
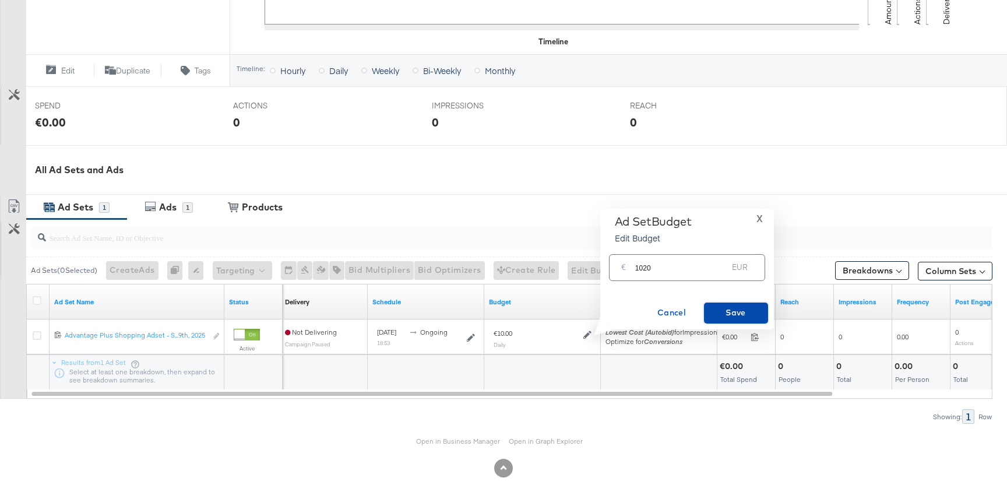
click at [745, 314] on span "Save" at bounding box center [736, 312] width 55 height 15
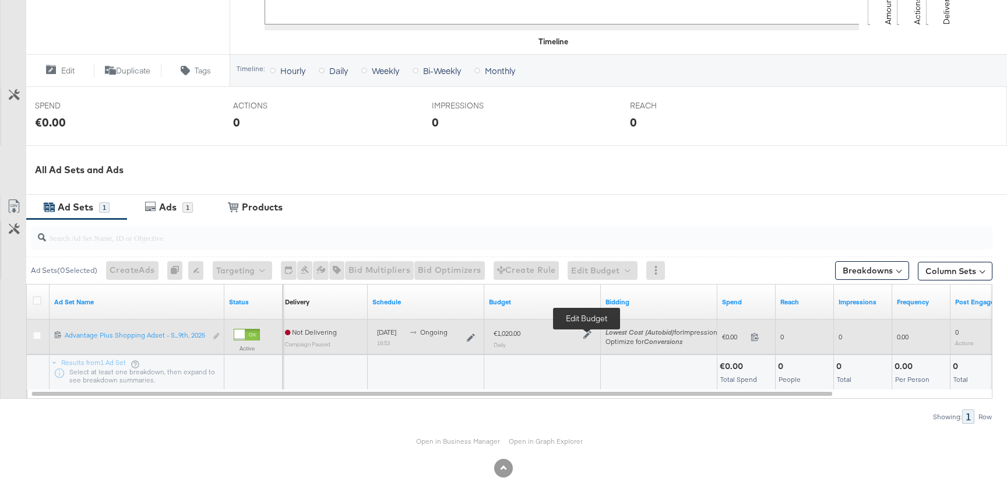
click at [584, 335] on icon at bounding box center [588, 335] width 8 height 8
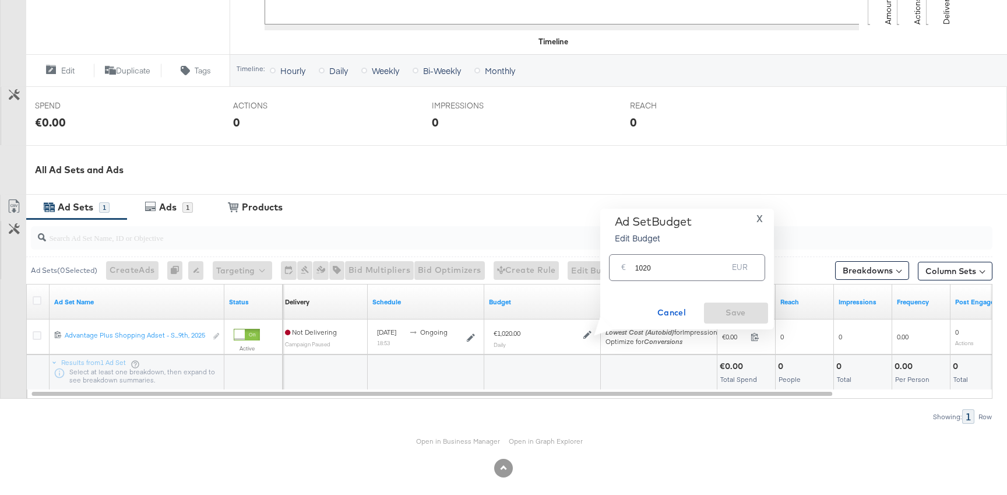
drag, startPoint x: 643, startPoint y: 271, endPoint x: 724, endPoint y: 271, distance: 80.5
click at [679, 271] on input "1020" at bounding box center [681, 262] width 93 height 25
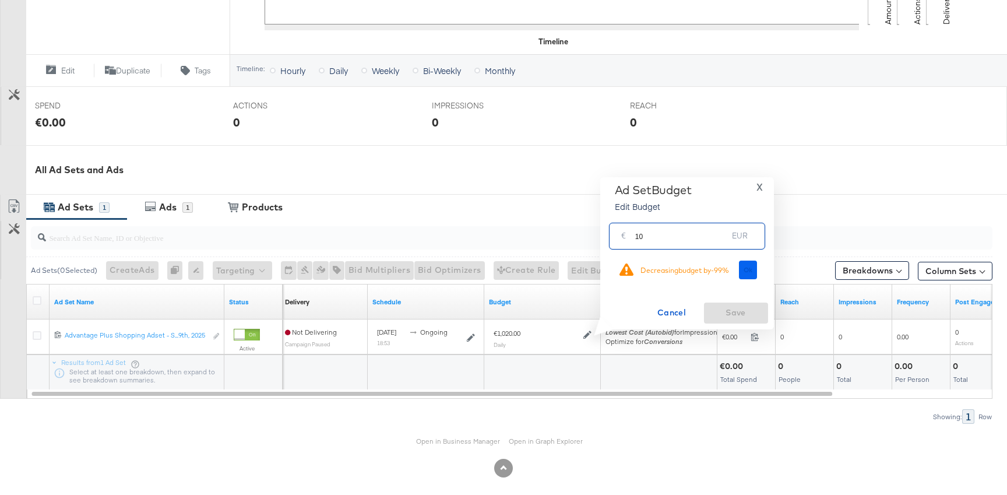
type input "10"
click at [742, 266] on button "Ok" at bounding box center [748, 270] width 19 height 19
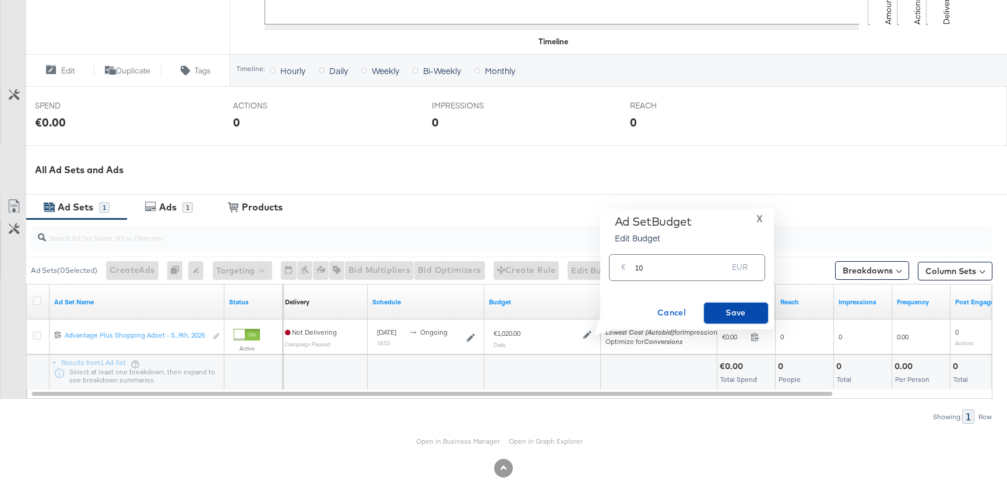
click at [740, 303] on button "Save" at bounding box center [736, 313] width 64 height 21
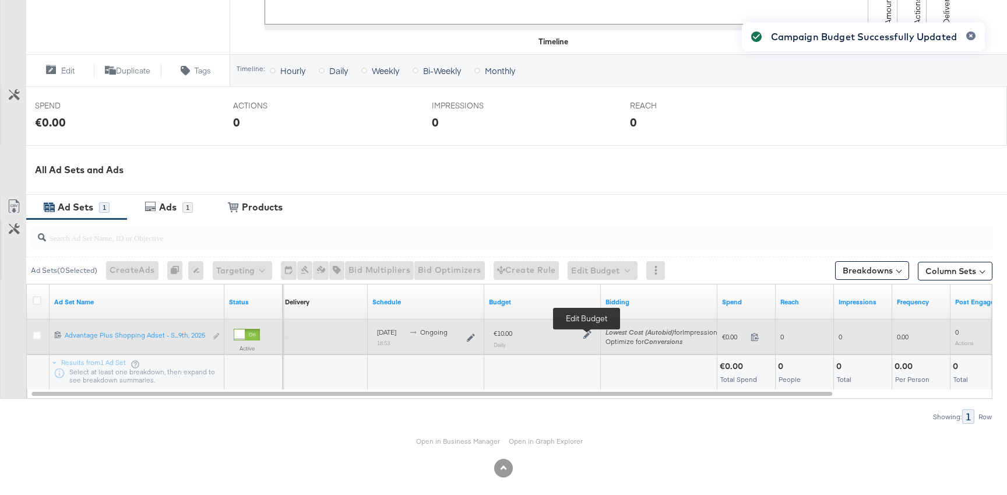
click at [587, 335] on icon at bounding box center [588, 335] width 8 height 8
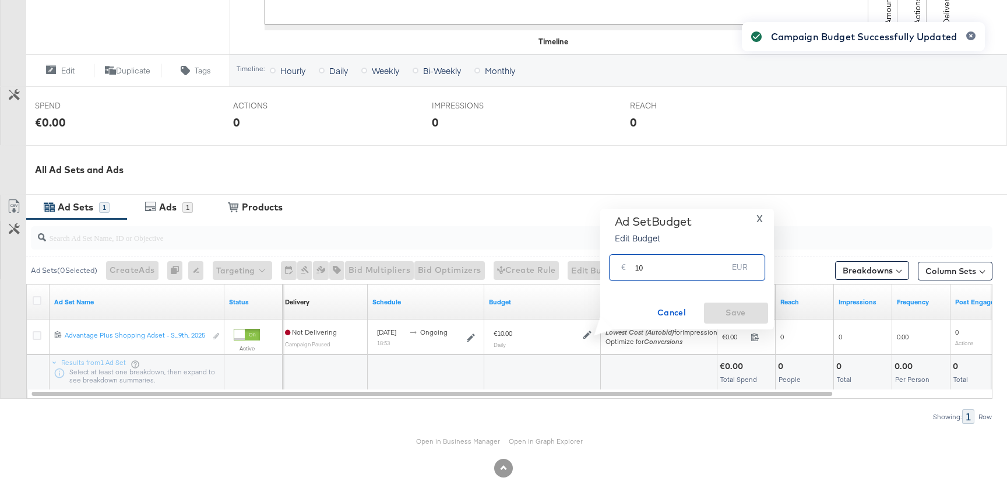
click at [649, 272] on input "10" at bounding box center [681, 262] width 93 height 25
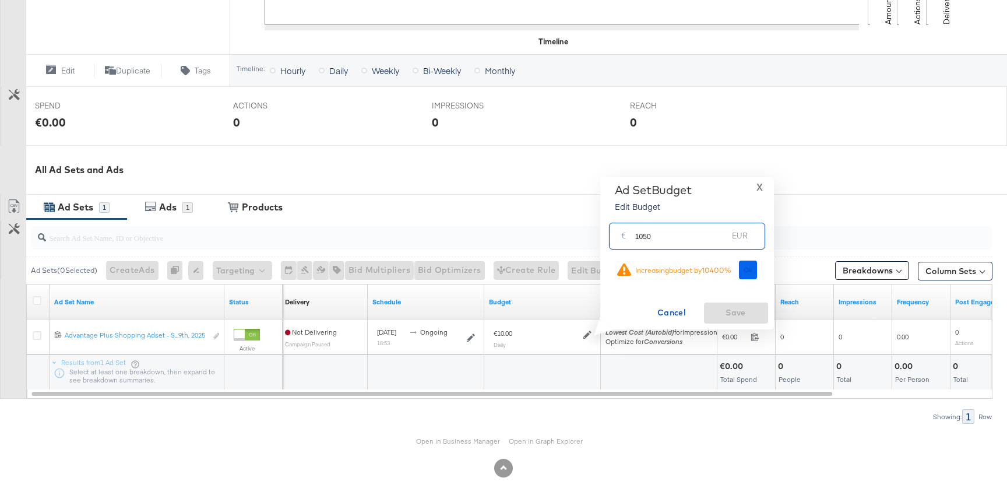
type input "1050"
click at [750, 271] on span "Ok" at bounding box center [748, 270] width 9 height 8
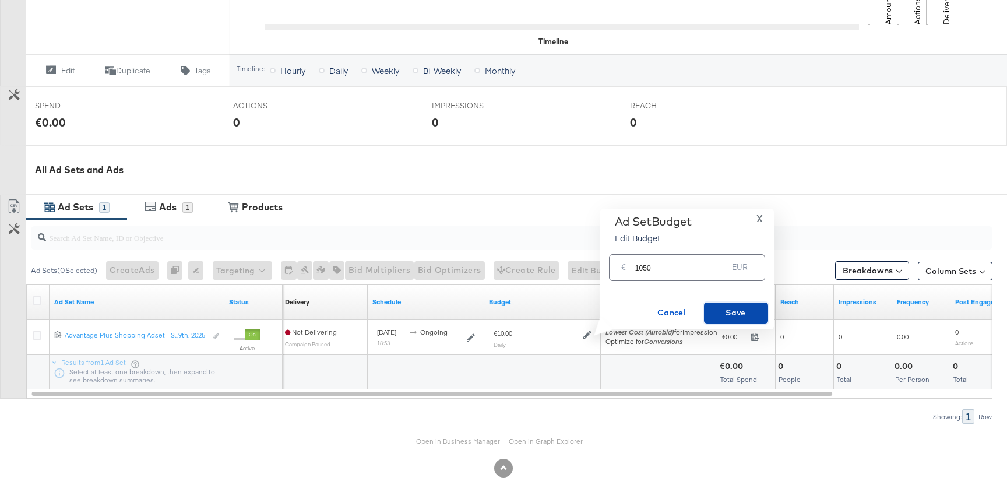
click at [731, 305] on span "Save" at bounding box center [736, 312] width 55 height 15
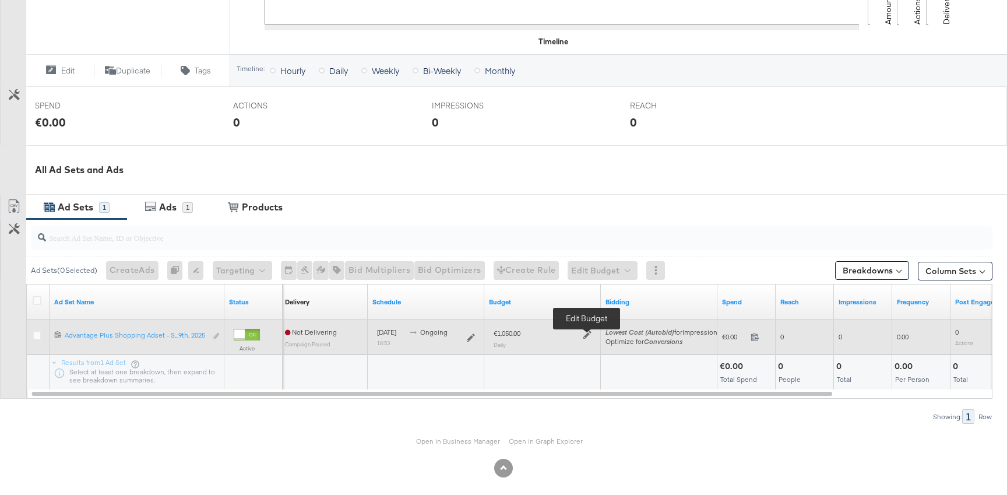
click at [588, 333] on icon at bounding box center [588, 335] width 8 height 8
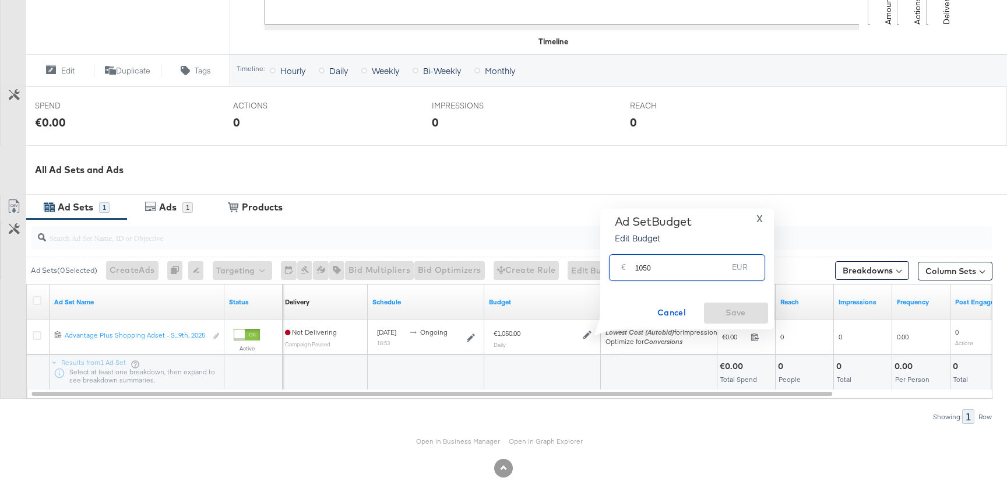
drag, startPoint x: 644, startPoint y: 271, endPoint x: 722, endPoint y: 271, distance: 78.7
click at [715, 271] on input "1050" at bounding box center [681, 262] width 93 height 25
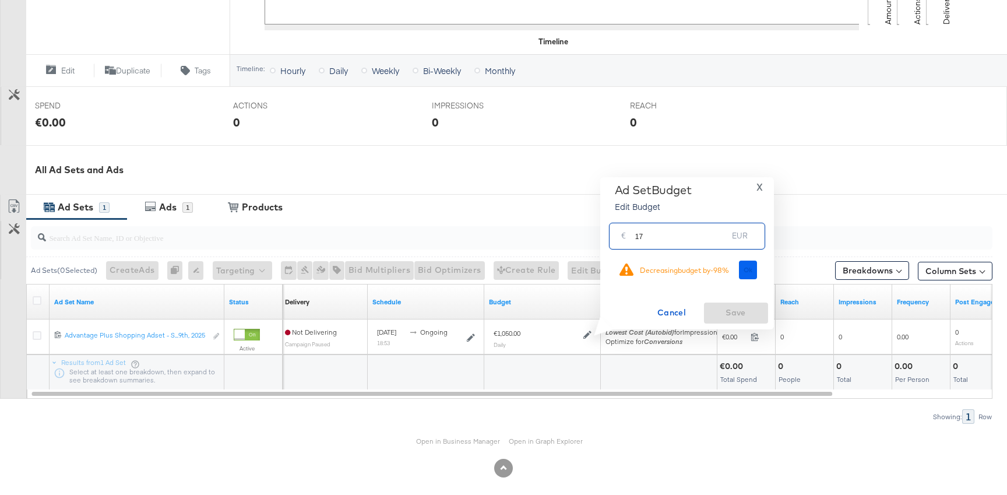
type input "17"
click at [749, 261] on button "Ok" at bounding box center [748, 270] width 19 height 19
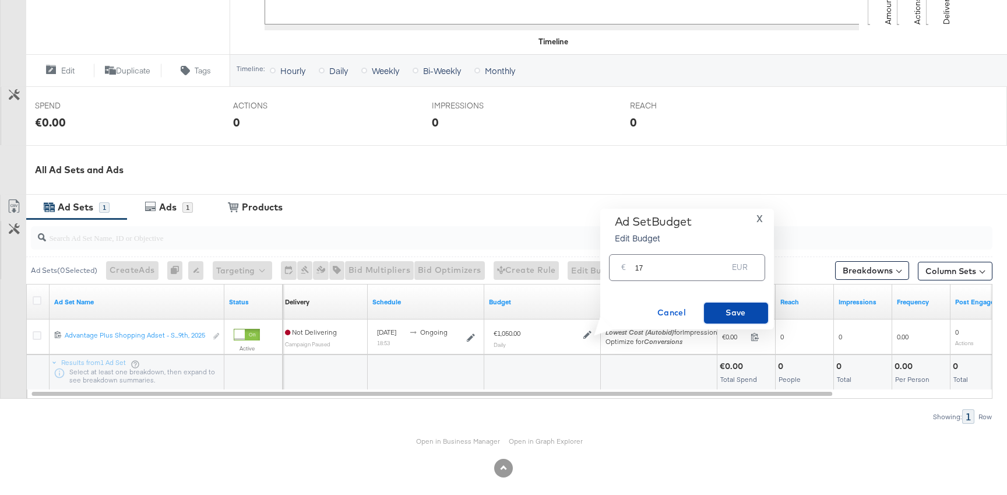
click at [747, 319] on span "Save" at bounding box center [736, 312] width 55 height 15
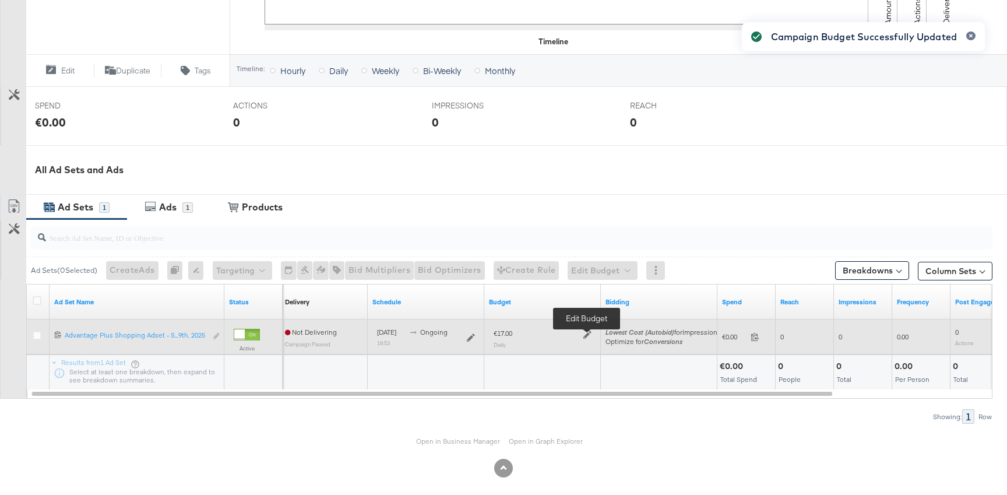
click at [586, 337] on icon at bounding box center [588, 335] width 8 height 8
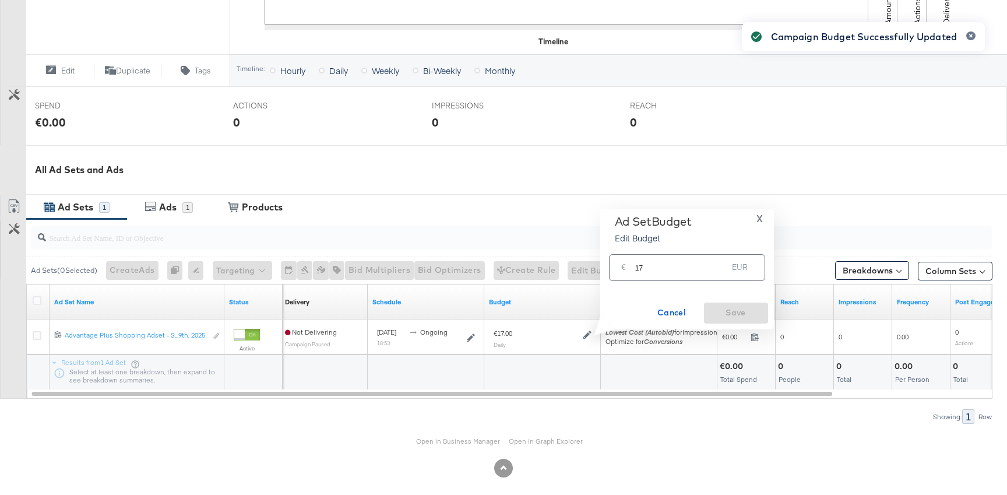
click at [654, 270] on input "17" at bounding box center [681, 262] width 93 height 25
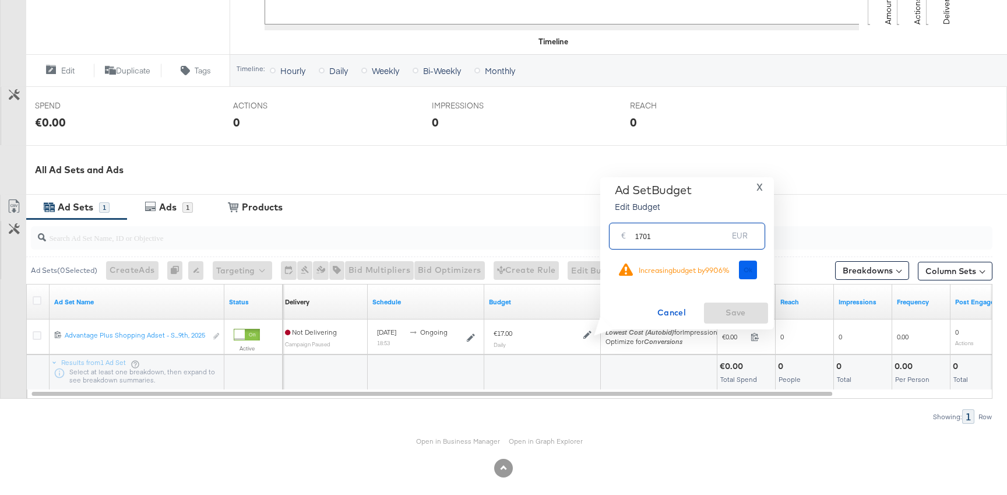
type input "1701"
click at [741, 266] on button "Ok" at bounding box center [748, 270] width 19 height 19
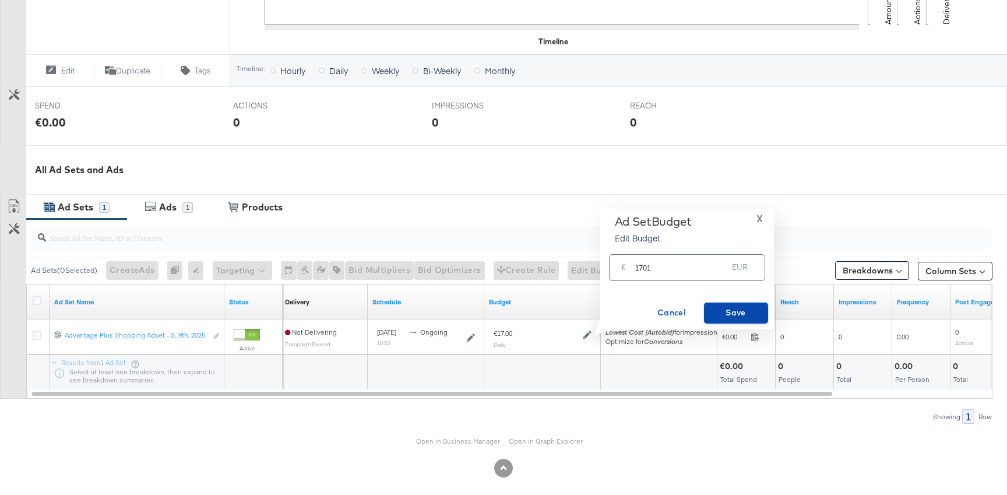
click at [743, 312] on span "Save" at bounding box center [736, 312] width 55 height 15
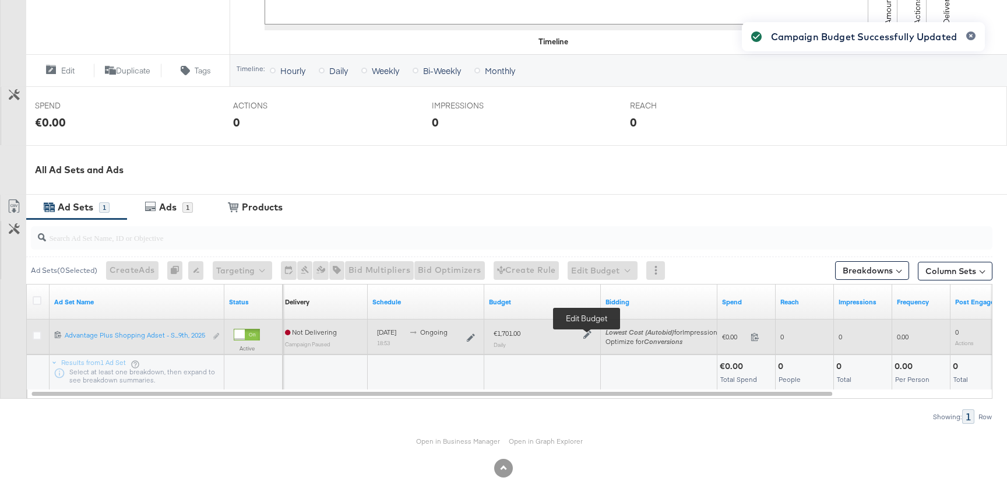
click at [591, 331] on icon at bounding box center [588, 335] width 8 height 8
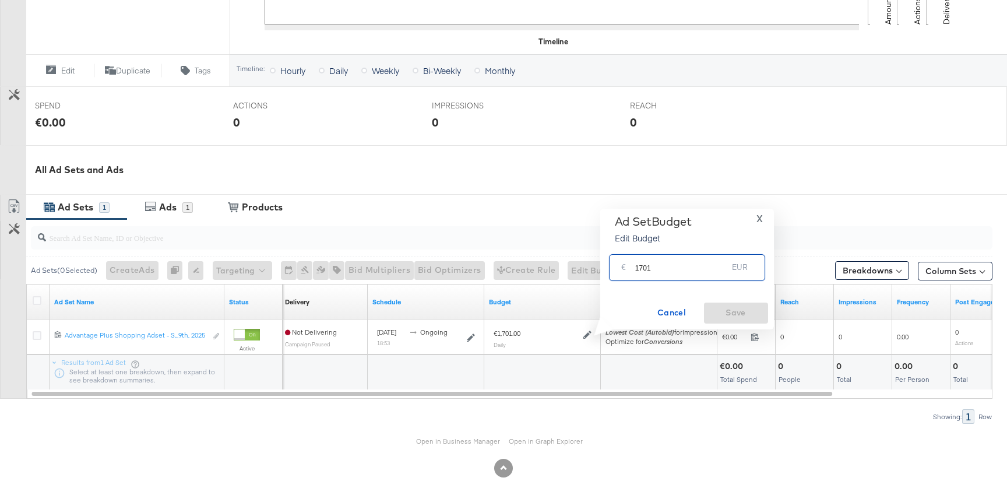
drag, startPoint x: 640, startPoint y: 265, endPoint x: 729, endPoint y: 264, distance: 89.2
click at [721, 265] on input "1701" at bounding box center [681, 262] width 93 height 25
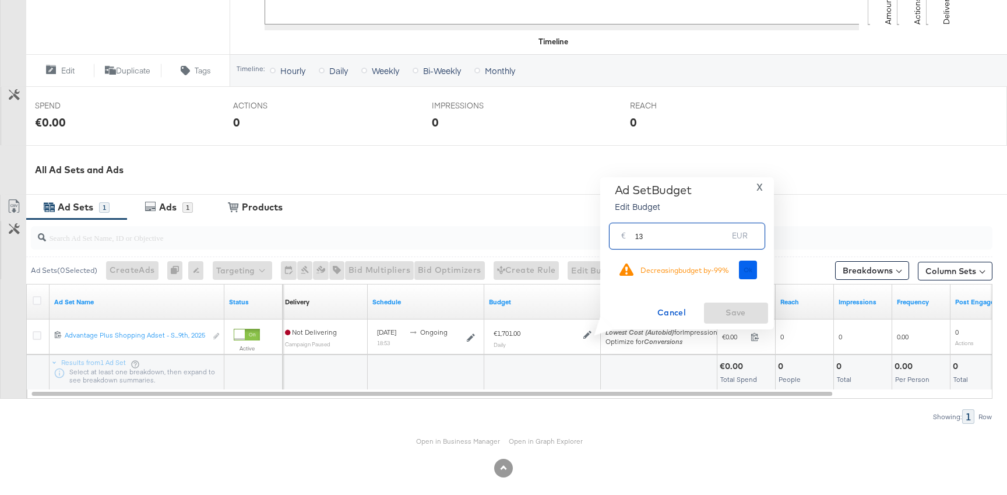
type input "13"
click at [748, 269] on span "Ok" at bounding box center [748, 270] width 9 height 8
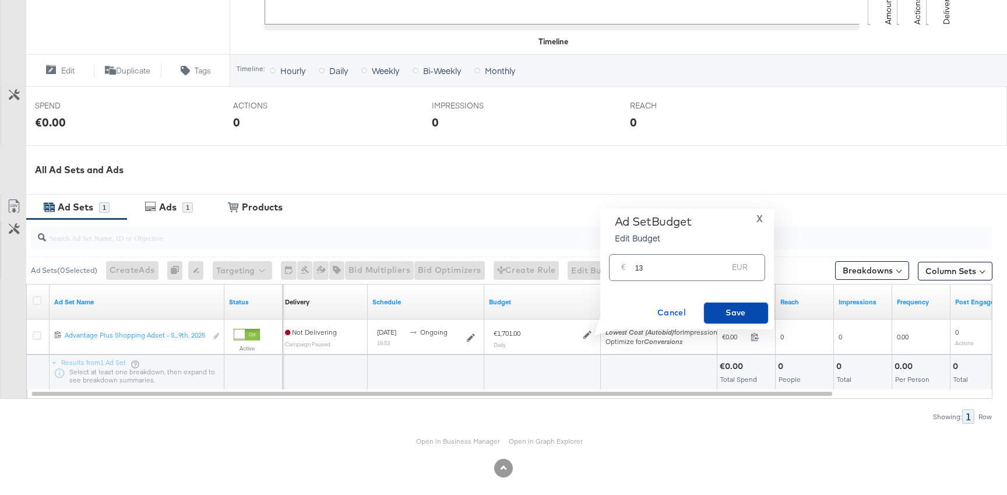
click at [740, 307] on span "Save" at bounding box center [736, 312] width 55 height 15
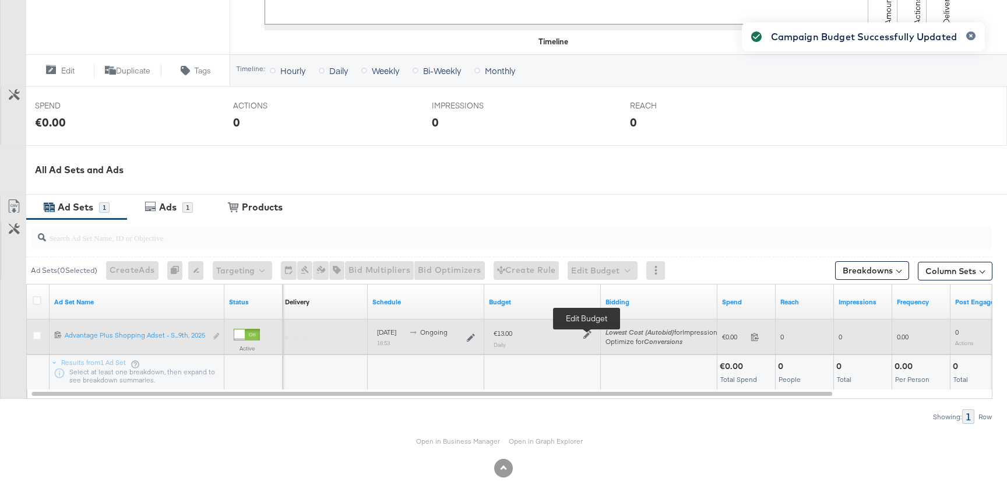
click at [588, 336] on icon at bounding box center [588, 335] width 8 height 8
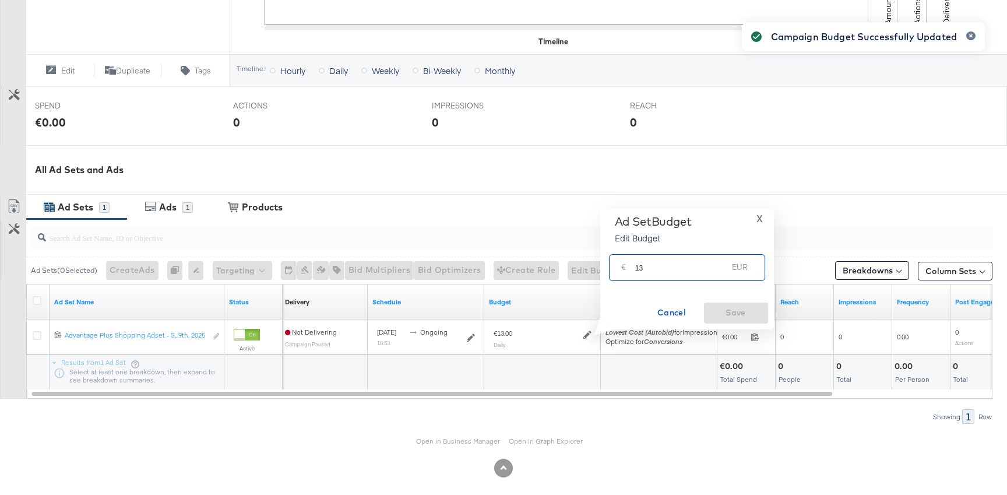
click at [647, 265] on input "13" at bounding box center [681, 262] width 93 height 25
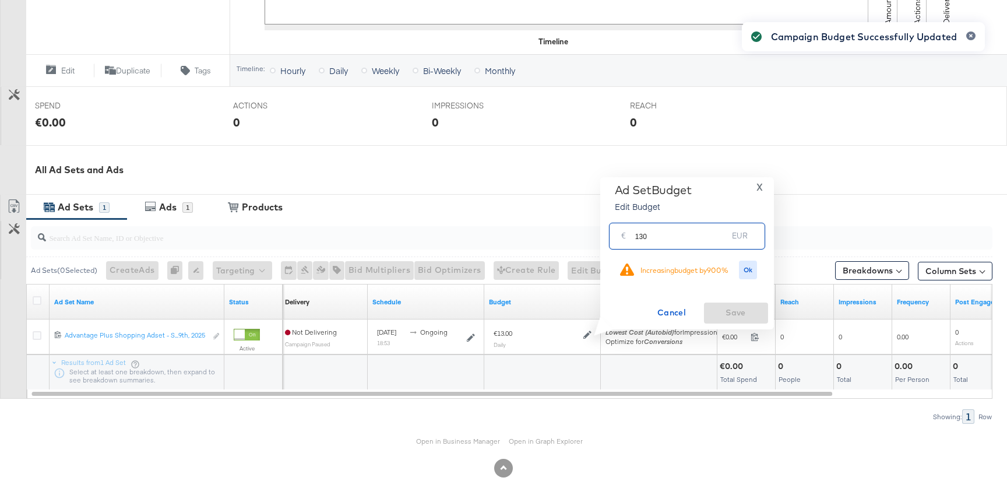
type input "130"
click at [750, 273] on div "Campaign Budget Successfully Updated" at bounding box center [864, 226] width 266 height 432
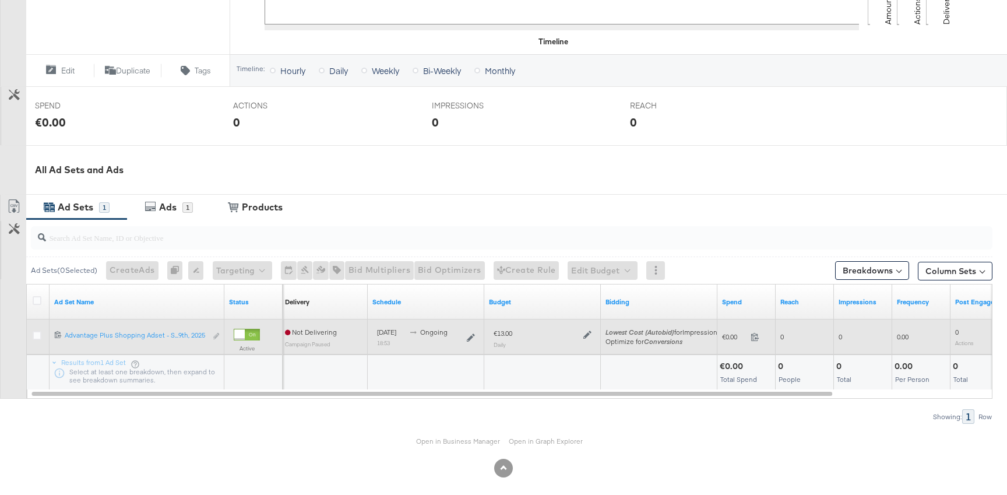
click at [594, 338] on div "€13.00 Daily" at bounding box center [542, 338] width 107 height 29
click at [587, 333] on icon at bounding box center [588, 335] width 8 height 8
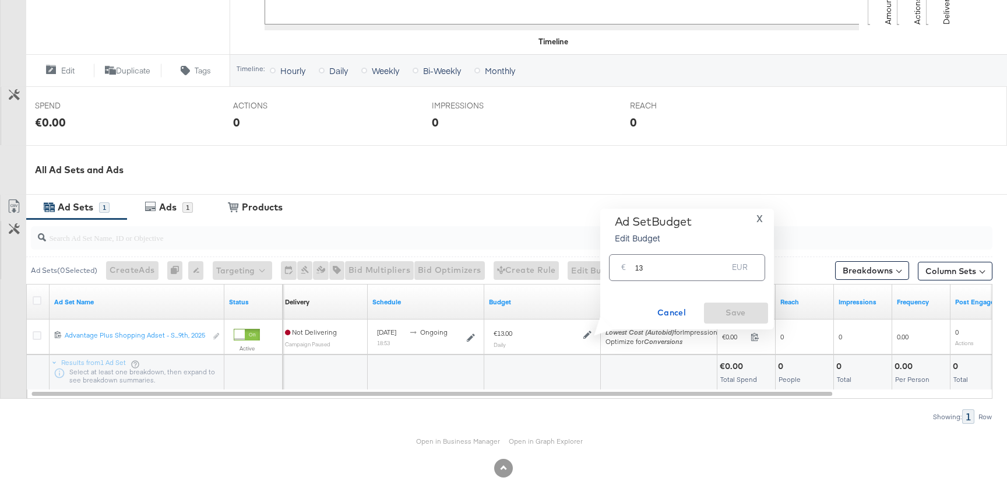
click at [675, 264] on input "13" at bounding box center [681, 262] width 93 height 25
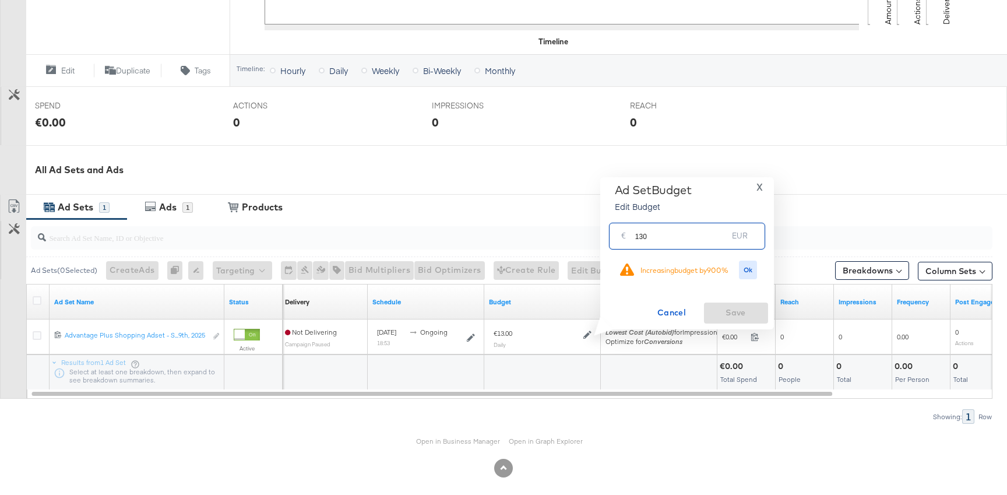
type input "130"
click at [736, 270] on div "Ok" at bounding box center [748, 270] width 25 height 19
click at [748, 270] on span "Ok" at bounding box center [748, 270] width 9 height 8
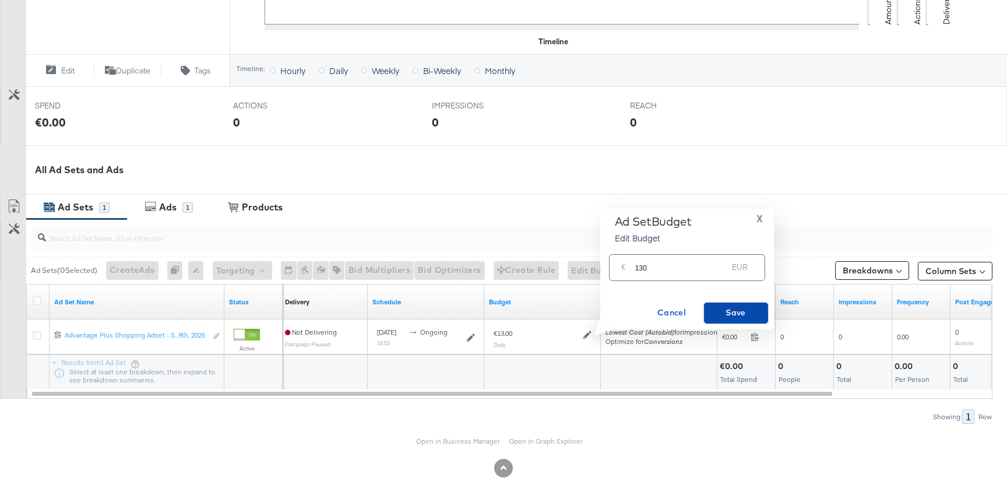
click at [747, 303] on button "Save" at bounding box center [736, 313] width 64 height 21
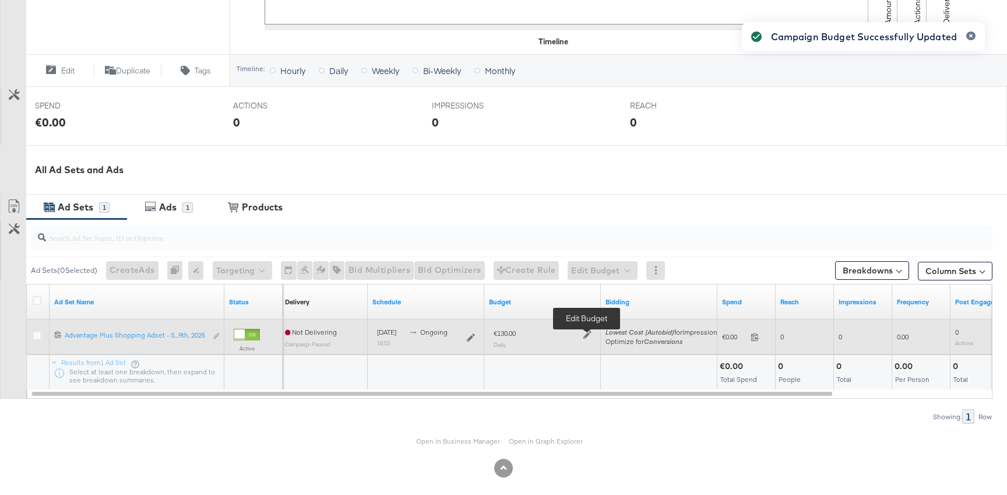
click at [584, 336] on icon at bounding box center [588, 335] width 8 height 8
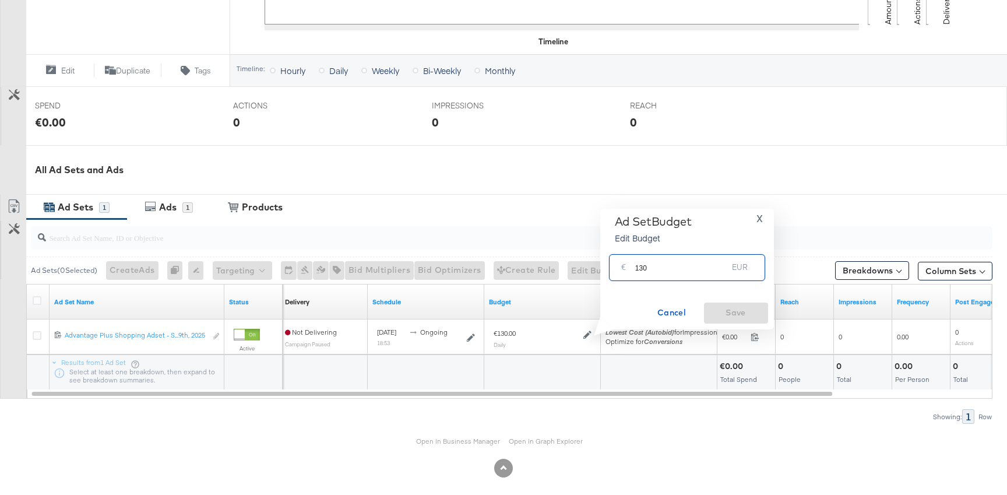
drag, startPoint x: 640, startPoint y: 267, endPoint x: 679, endPoint y: 267, distance: 38.5
click at [679, 267] on input "130" at bounding box center [681, 262] width 93 height 25
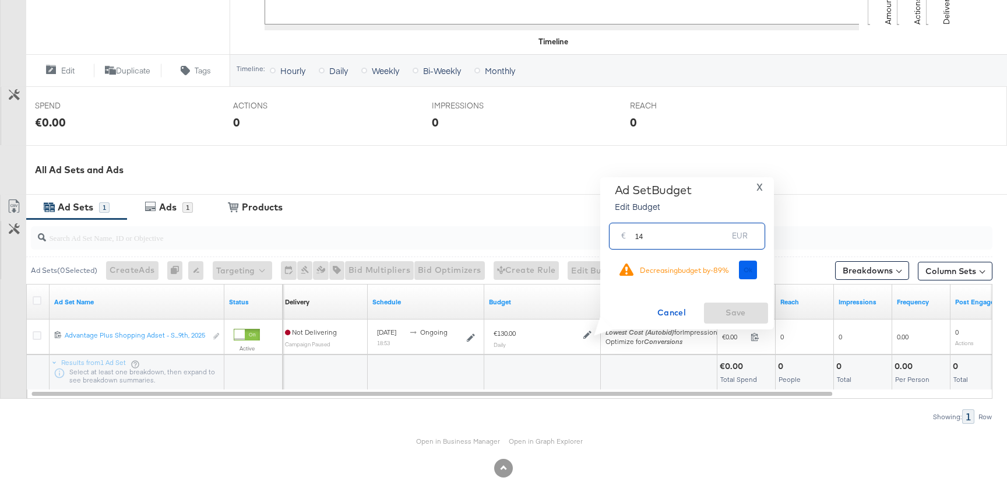
type input "14"
click at [751, 268] on span "Ok" at bounding box center [748, 270] width 9 height 8
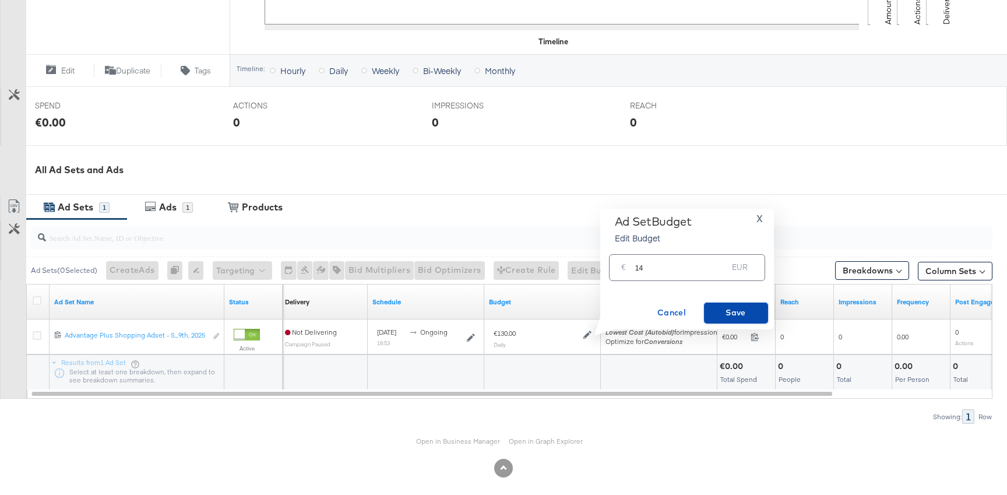
click at [731, 308] on span "Save" at bounding box center [736, 312] width 55 height 15
